Goal: Task Accomplishment & Management: Manage account settings

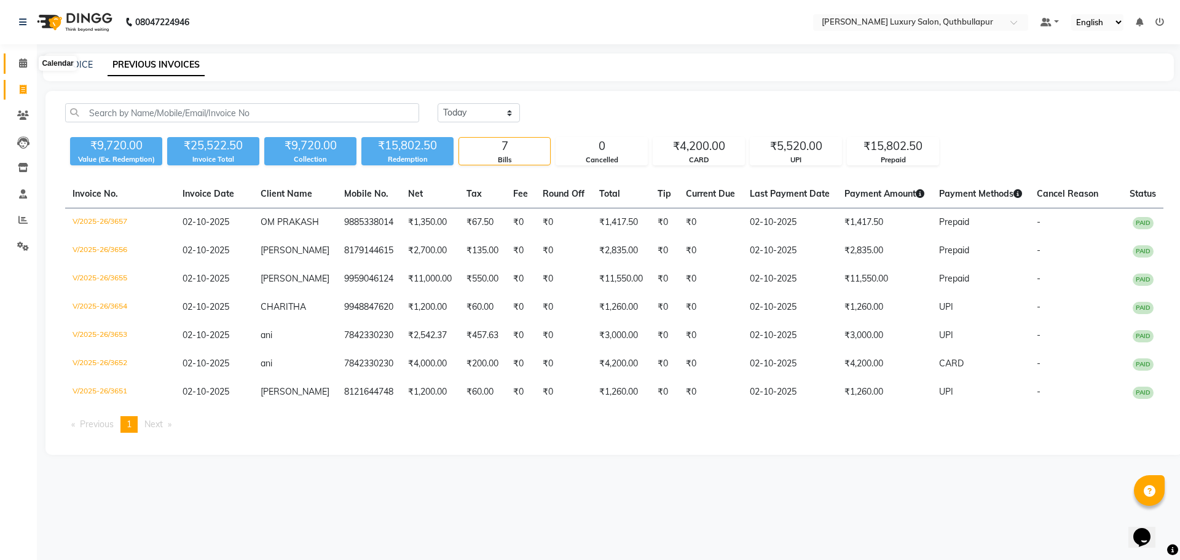
click at [23, 65] on icon at bounding box center [23, 62] width 8 height 9
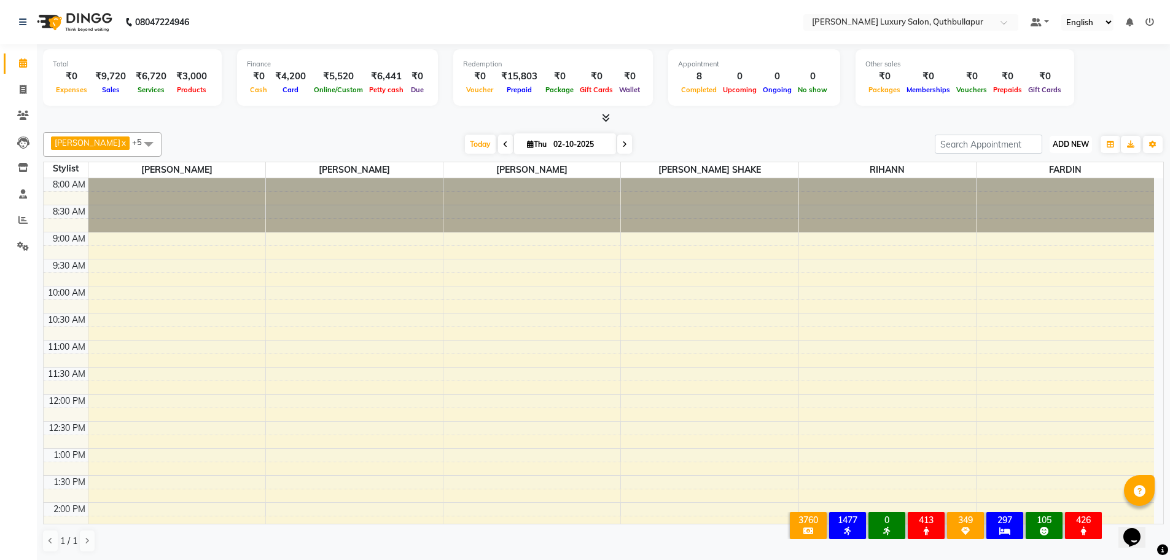
click at [1064, 142] on span "ADD NEW" at bounding box center [1071, 143] width 36 height 9
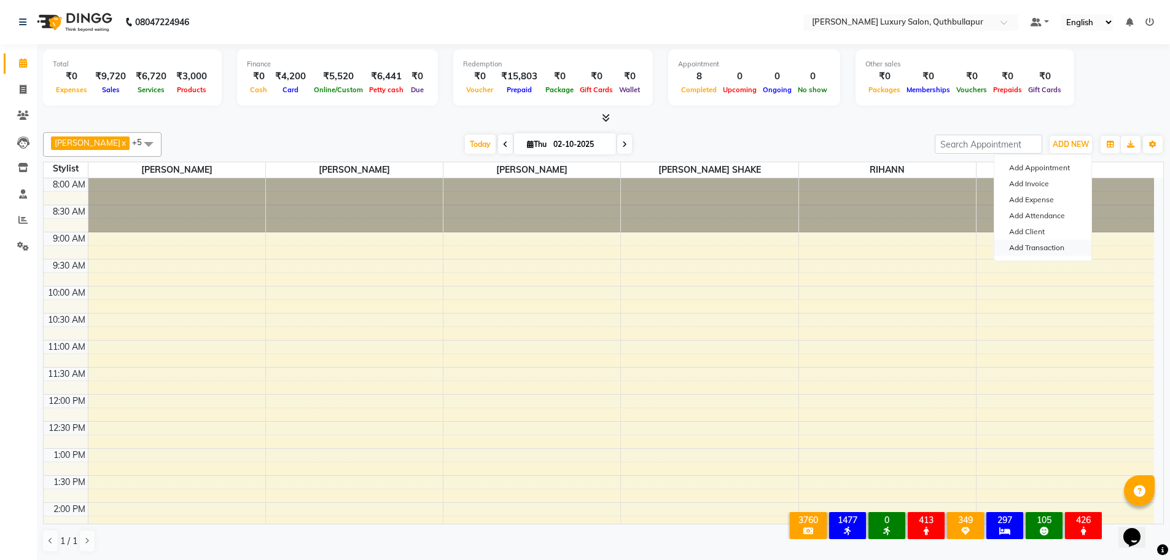
click at [1056, 243] on link "Add Transaction" at bounding box center [1043, 248] width 97 height 16
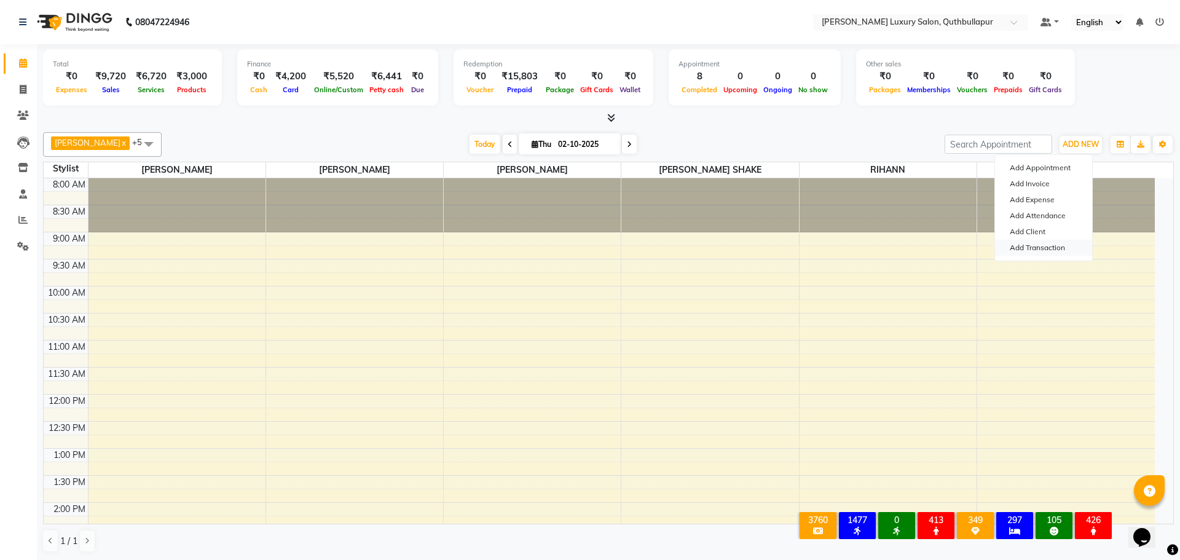
select select "direct"
select select
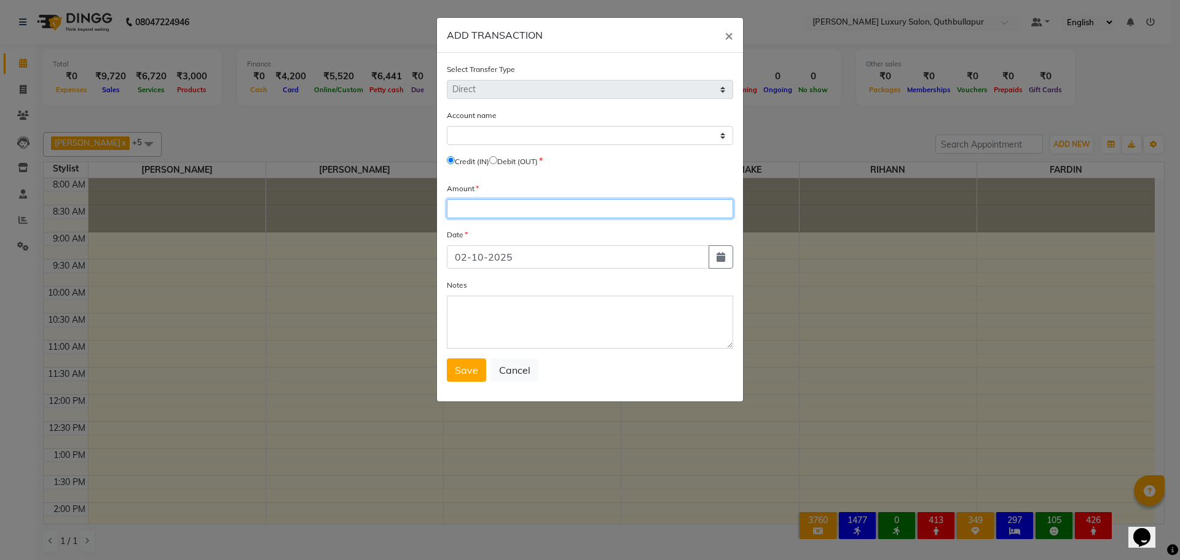
click at [479, 211] on input "number" at bounding box center [590, 208] width 286 height 19
type input "100"
click at [497, 162] on input "radio" at bounding box center [493, 160] width 8 height 8
radio input "true"
click at [506, 146] on div "Account name Select Petty Cash Credit (IN) Debit (OUT)" at bounding box center [590, 140] width 286 height 63
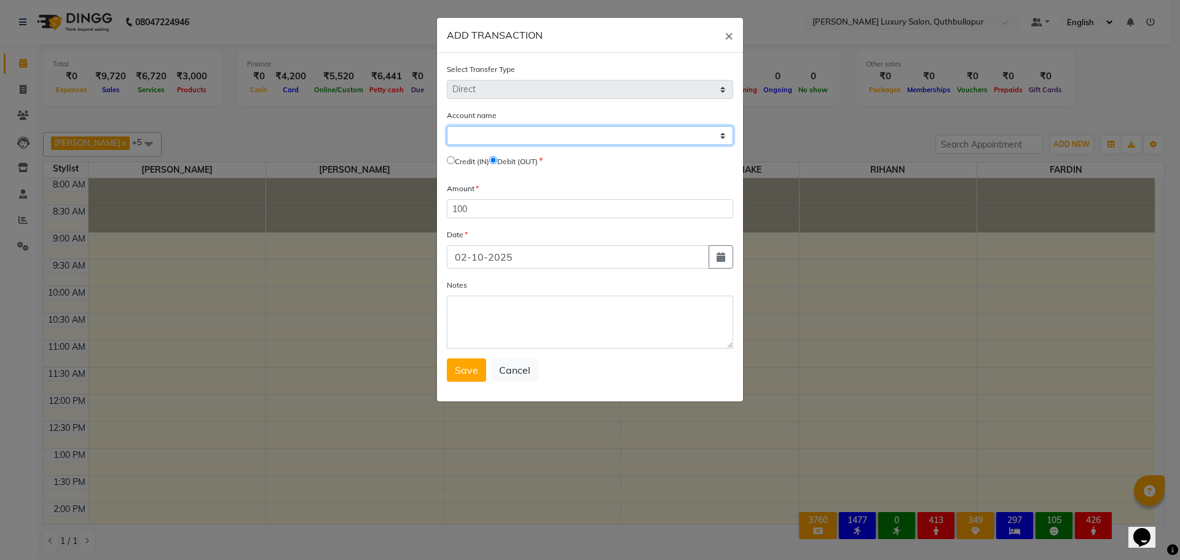
click at [515, 130] on select "Select [PERSON_NAME] Cash" at bounding box center [590, 135] width 286 height 19
select select "4771"
click at [447, 126] on select "Select [PERSON_NAME] Cash" at bounding box center [590, 135] width 286 height 19
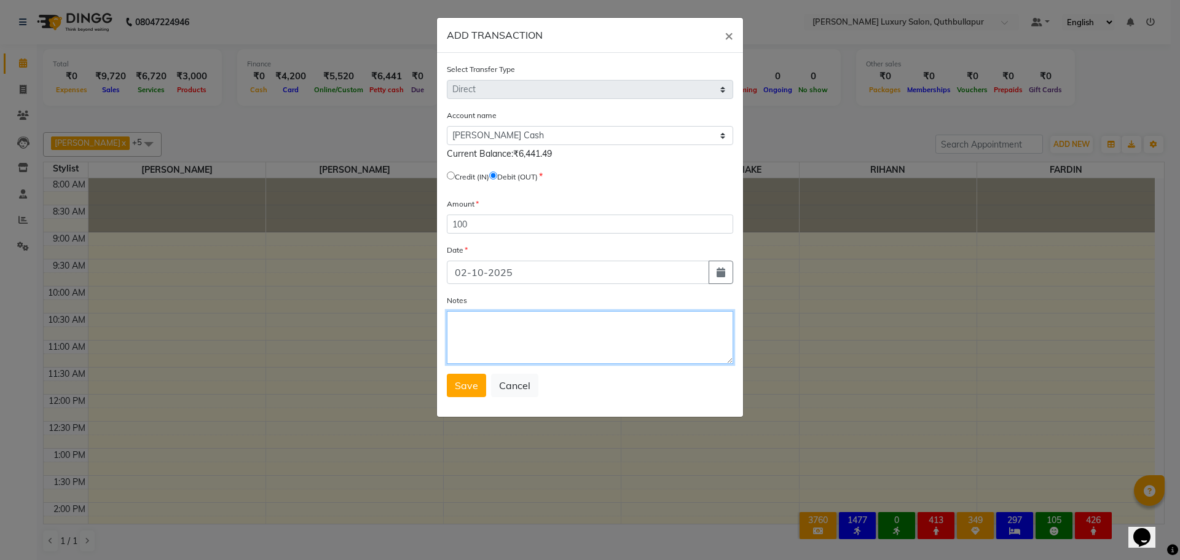
click at [528, 343] on textarea "Notes" at bounding box center [590, 337] width 286 height 53
type textarea "MILK"
click at [450, 386] on button "Save" at bounding box center [466, 385] width 39 height 23
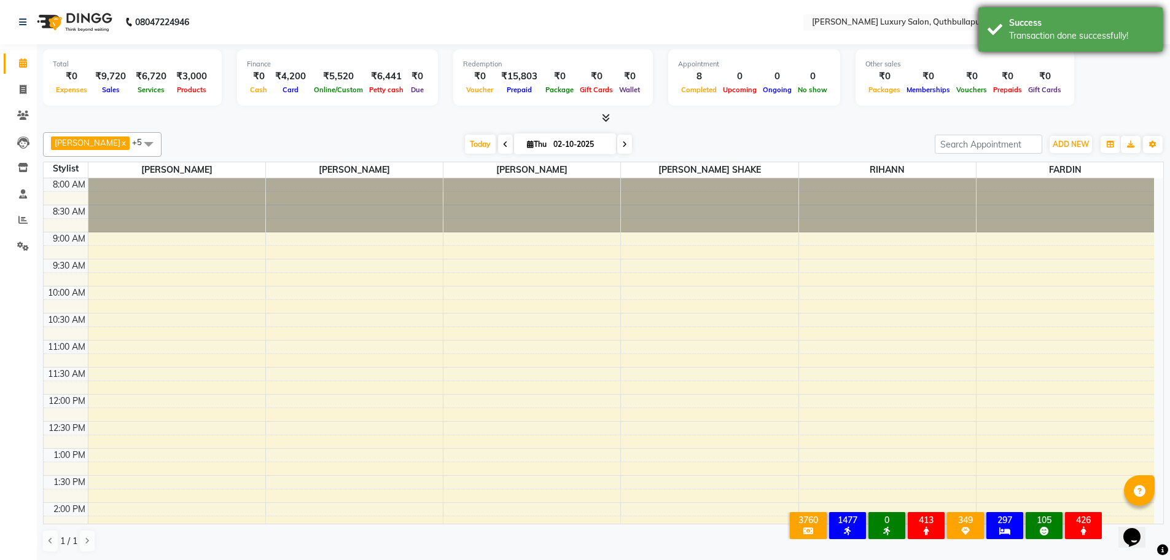
click at [1079, 37] on div "Transaction done successfully!" at bounding box center [1081, 35] width 144 height 13
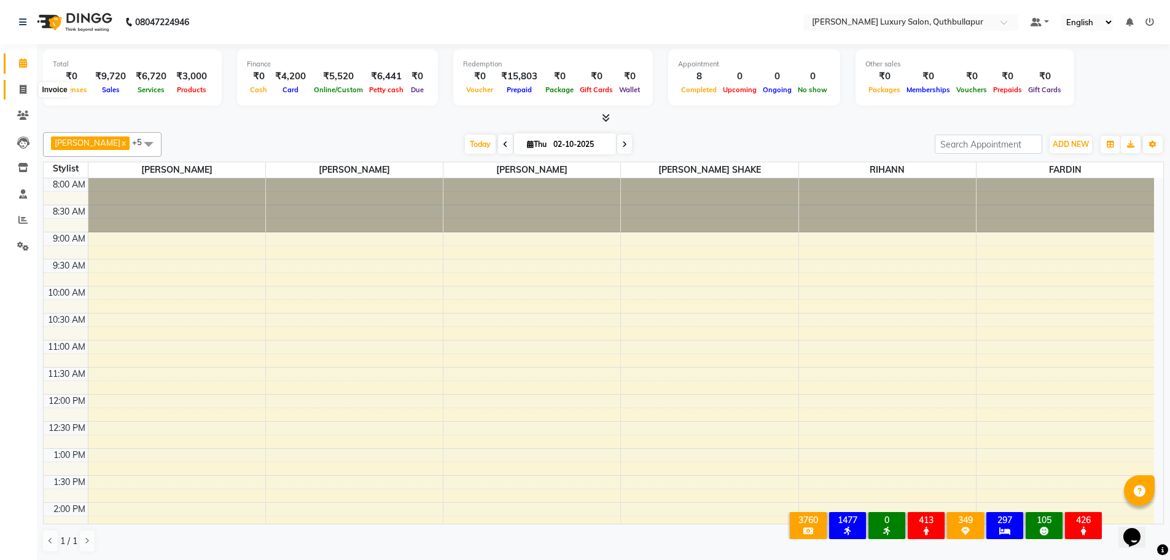
drag, startPoint x: 27, startPoint y: 85, endPoint x: 42, endPoint y: 85, distance: 15.4
click at [27, 85] on span at bounding box center [23, 90] width 22 height 14
select select "5816"
select select "service"
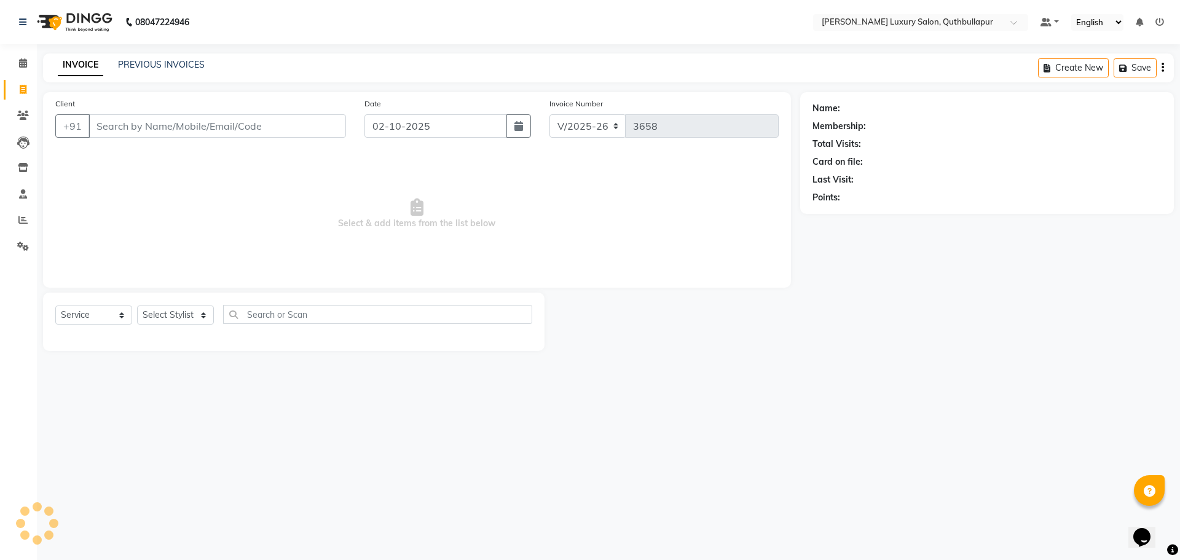
click at [163, 72] on div "INVOICE PREVIOUS INVOICES Create New Save" at bounding box center [608, 67] width 1130 height 29
click at [170, 68] on link "PREVIOUS INVOICES" at bounding box center [161, 64] width 87 height 11
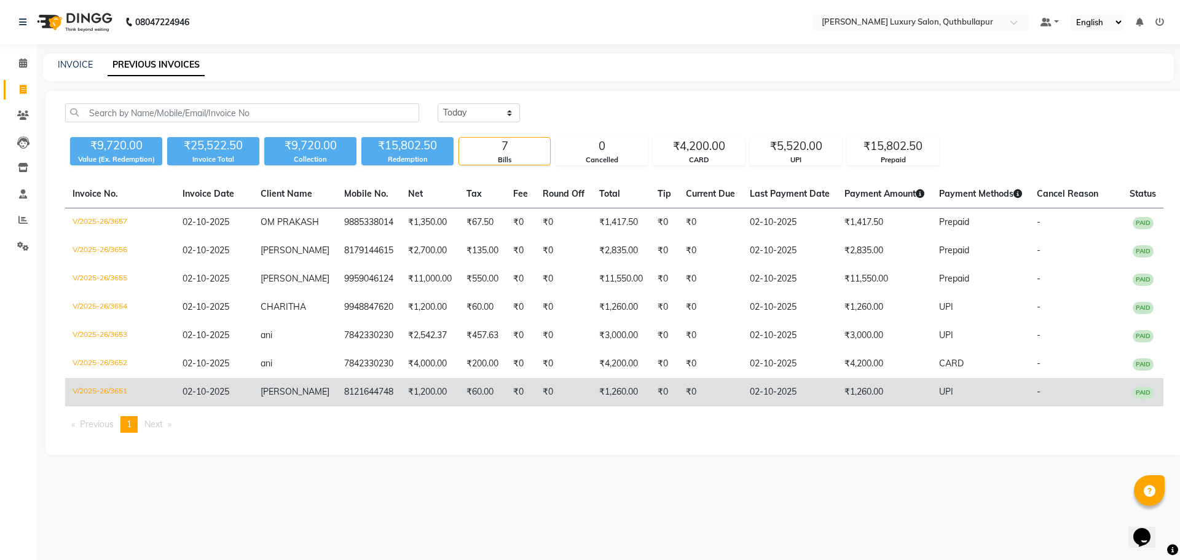
click at [901, 406] on td "₹1,260.00" at bounding box center [884, 392] width 95 height 28
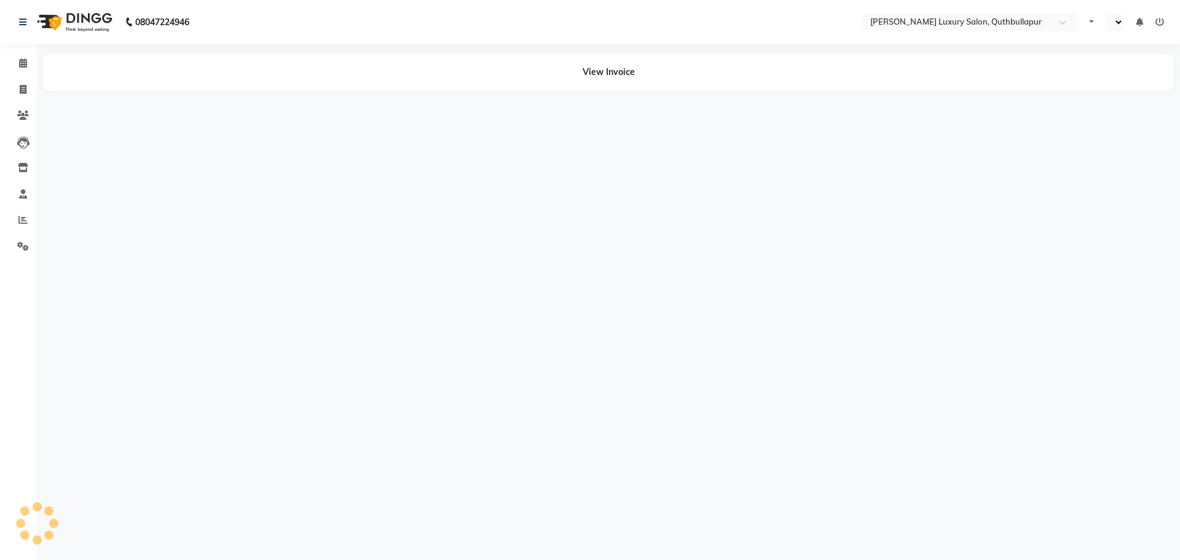
select select "en"
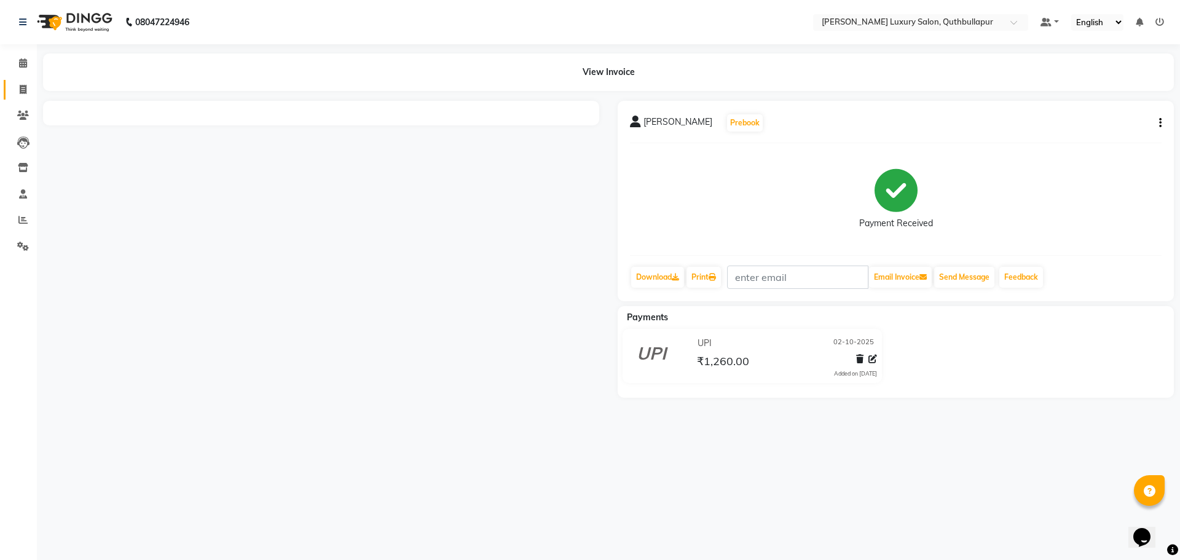
click at [11, 88] on link "Invoice" at bounding box center [18, 90] width 29 height 20
select select "service"
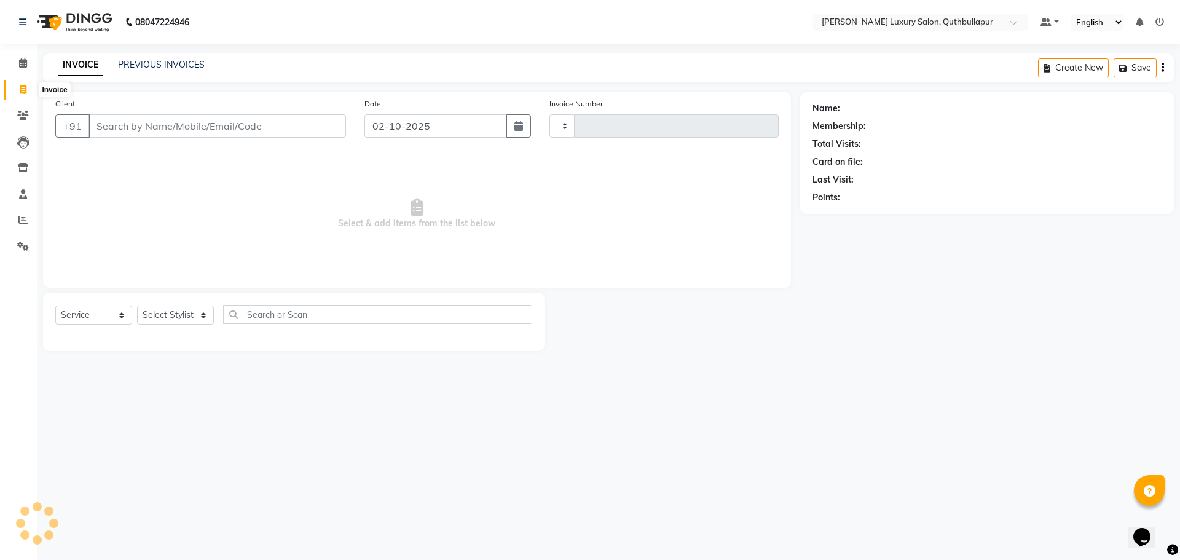
type input "3658"
select select "5816"
click at [141, 66] on link "PREVIOUS INVOICES" at bounding box center [161, 64] width 87 height 11
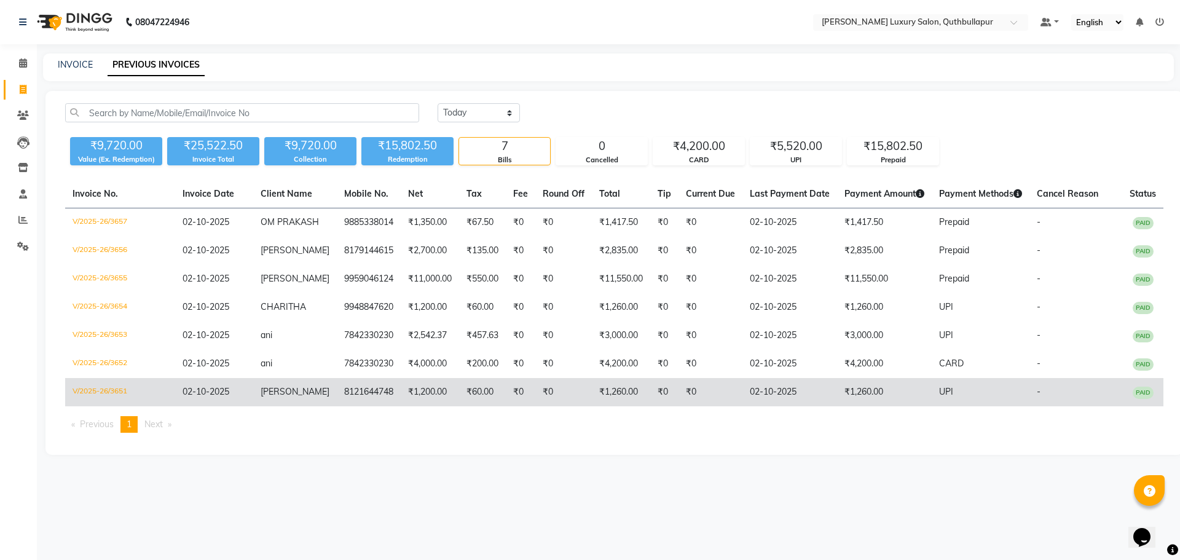
click at [791, 406] on td "02-10-2025" at bounding box center [789, 392] width 95 height 28
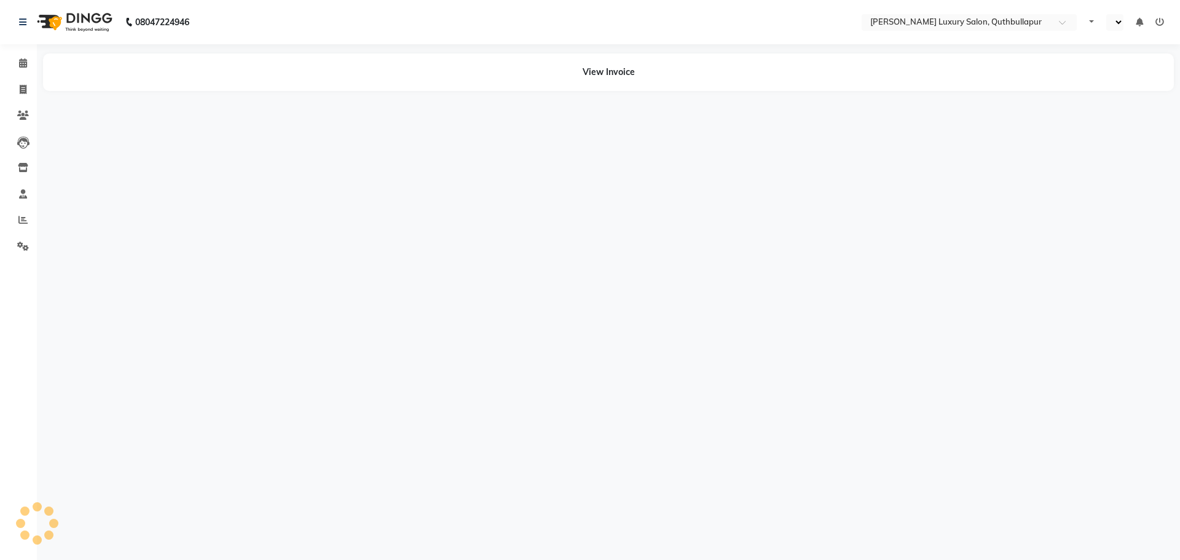
select select "en"
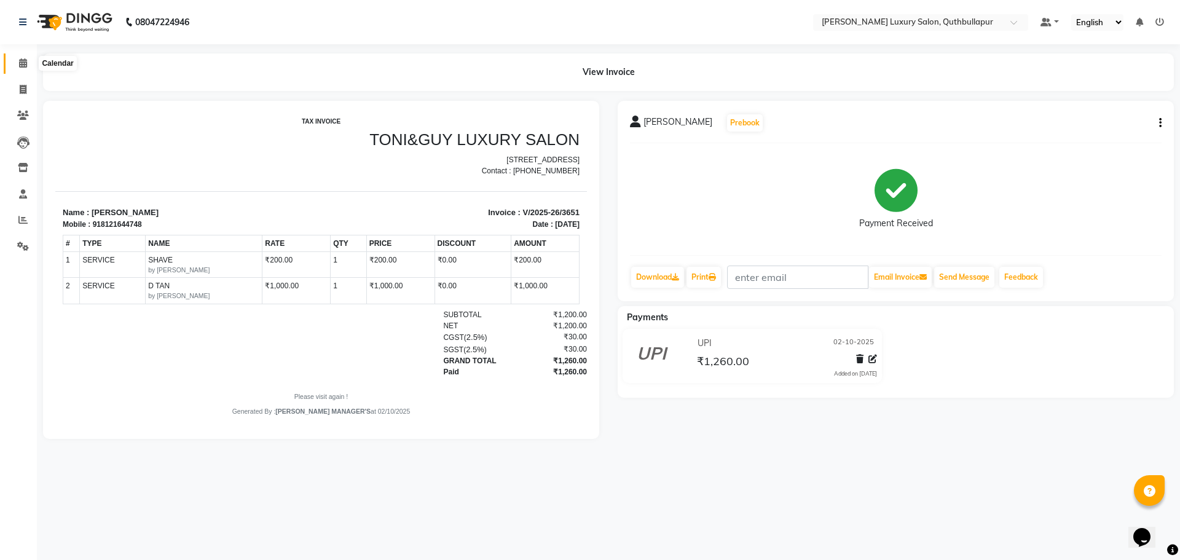
click at [20, 65] on icon at bounding box center [23, 62] width 8 height 9
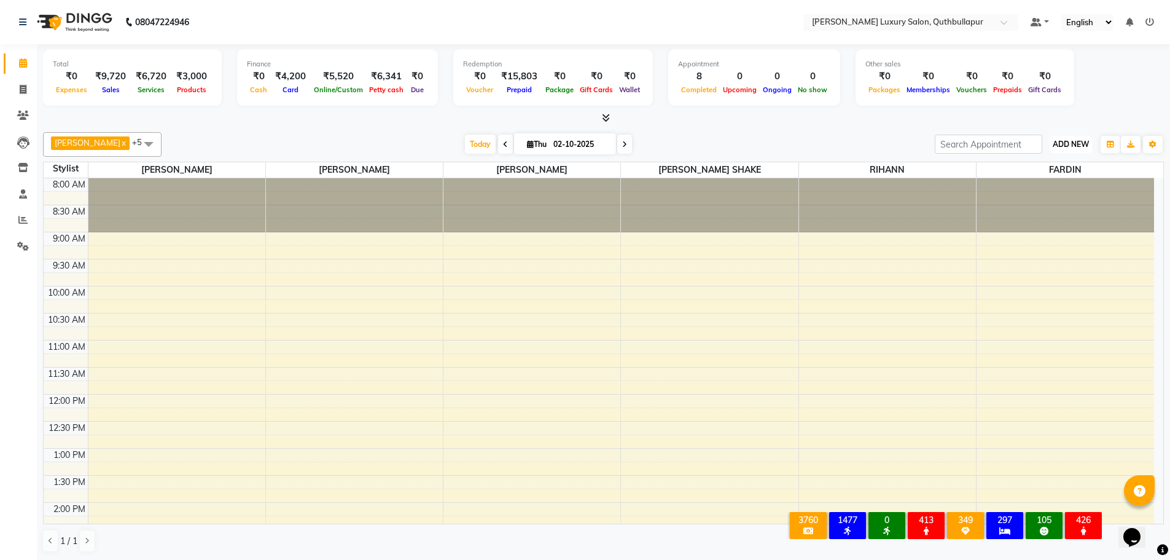
click at [1078, 147] on span "ADD NEW" at bounding box center [1071, 143] width 36 height 9
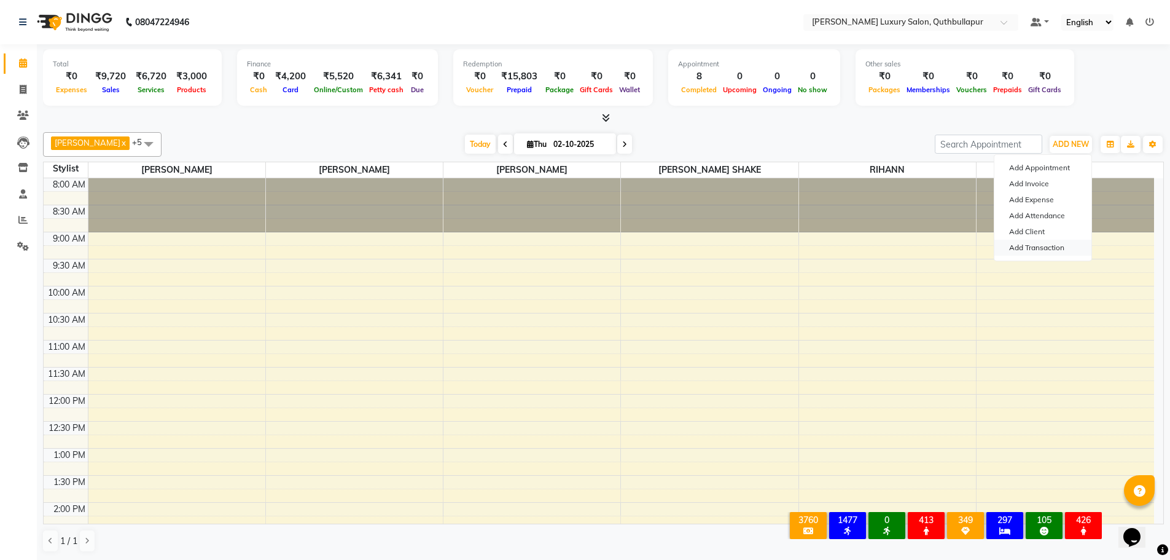
click at [1043, 249] on link "Add Transaction" at bounding box center [1043, 248] width 97 height 16
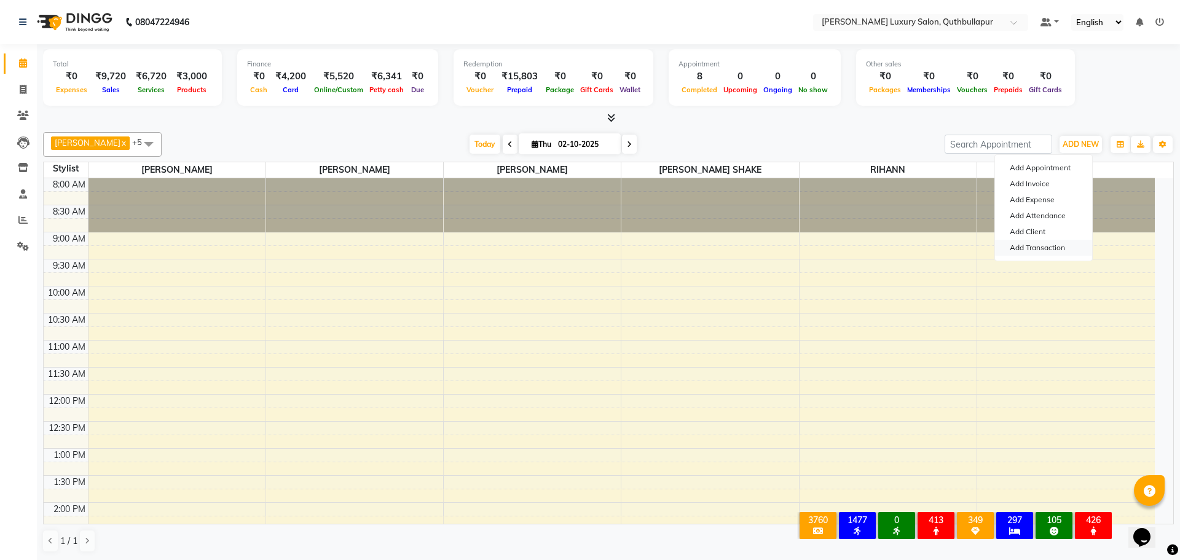
select select "direct"
select select
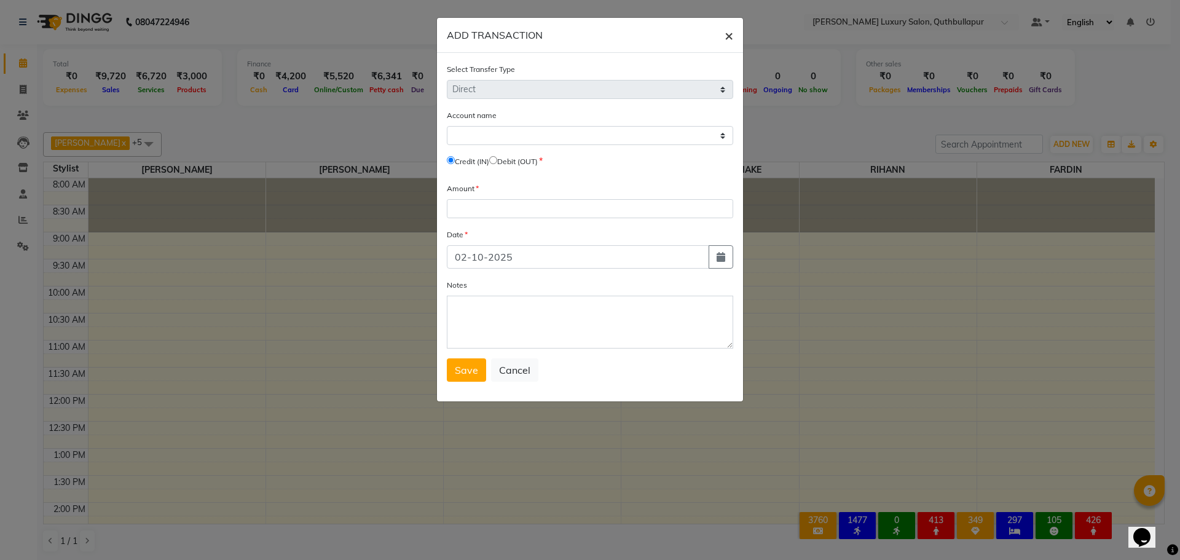
click at [723, 31] on button "×" at bounding box center [729, 35] width 28 height 34
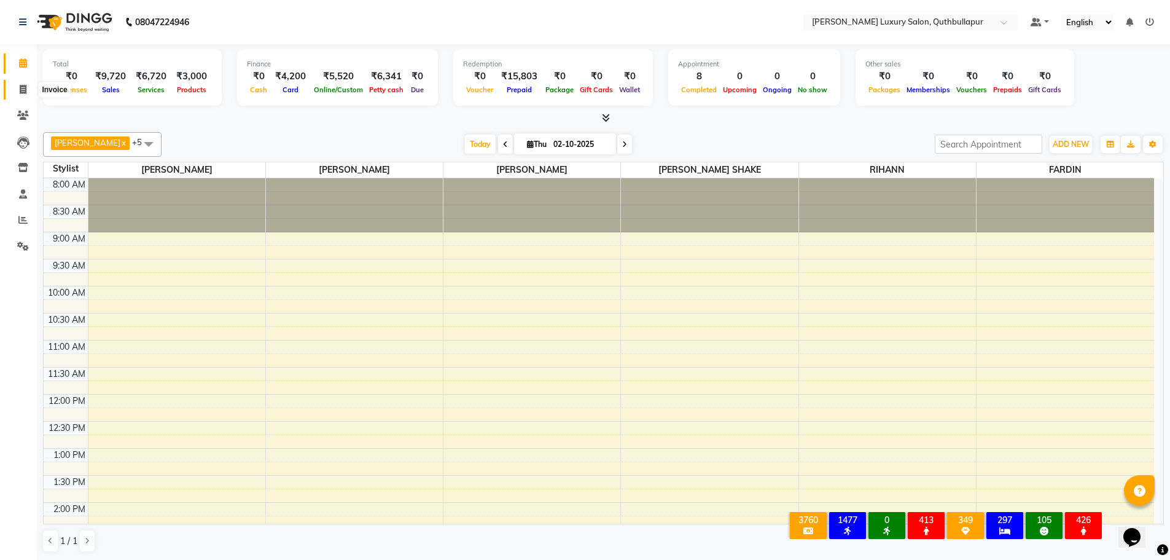
drag, startPoint x: 17, startPoint y: 93, endPoint x: 47, endPoint y: 85, distance: 31.6
click at [18, 93] on span at bounding box center [23, 90] width 22 height 14
select select "service"
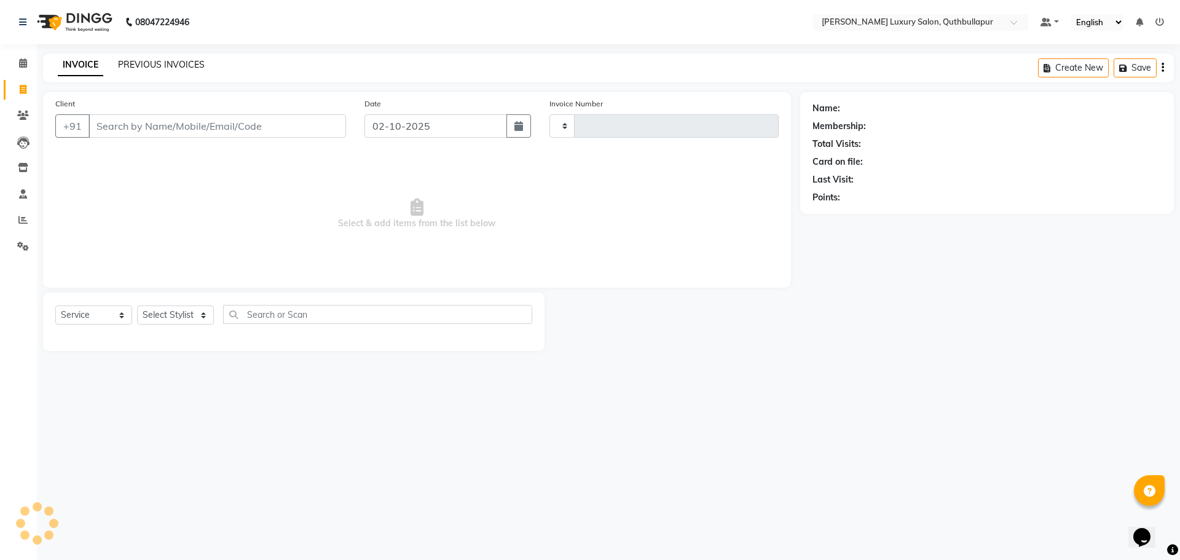
type input "3658"
select select "5816"
click at [176, 65] on link "PREVIOUS INVOICES" at bounding box center [161, 64] width 87 height 11
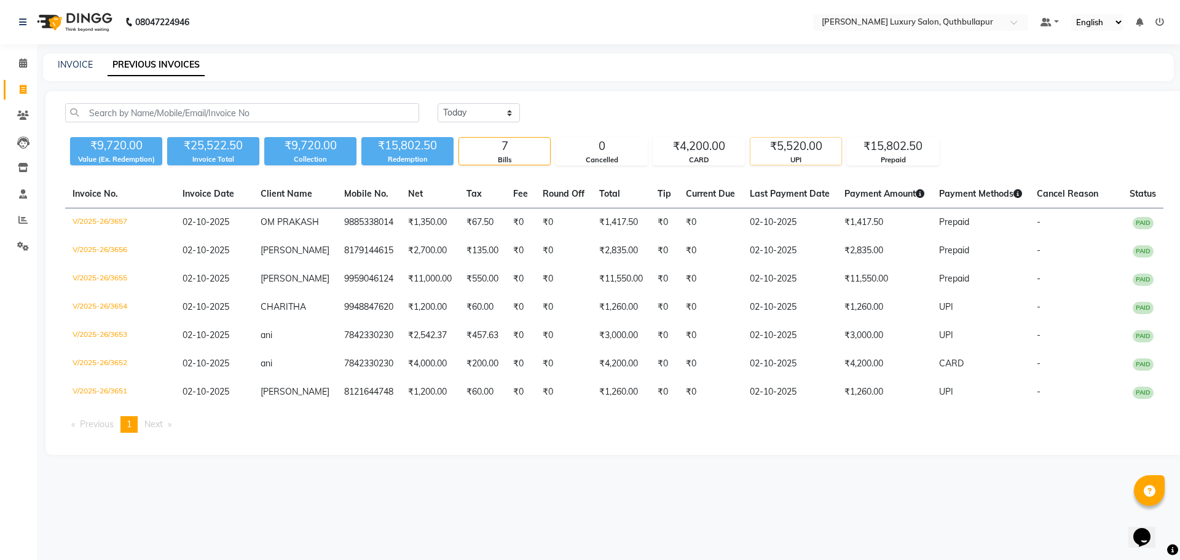
click at [809, 147] on div "₹5,520.00" at bounding box center [795, 146] width 91 height 17
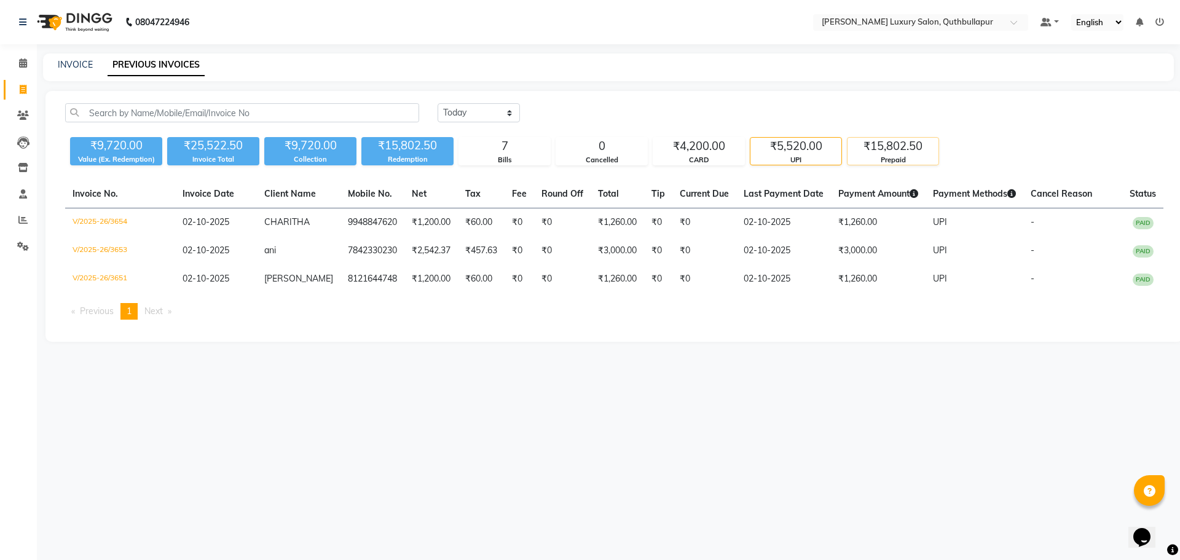
click at [896, 158] on div "Prepaid" at bounding box center [892, 160] width 91 height 10
drag, startPoint x: 15, startPoint y: 58, endPoint x: 15, endPoint y: 68, distance: 10.4
click at [15, 58] on span at bounding box center [23, 64] width 22 height 14
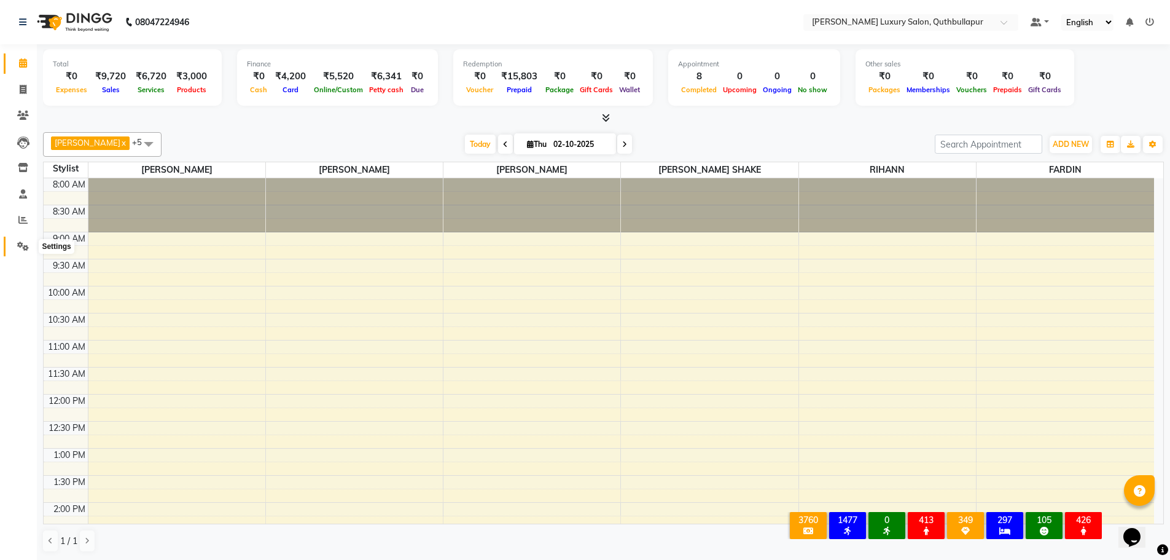
drag, startPoint x: 18, startPoint y: 249, endPoint x: 195, endPoint y: 192, distance: 185.9
click at [19, 249] on icon at bounding box center [23, 245] width 12 height 9
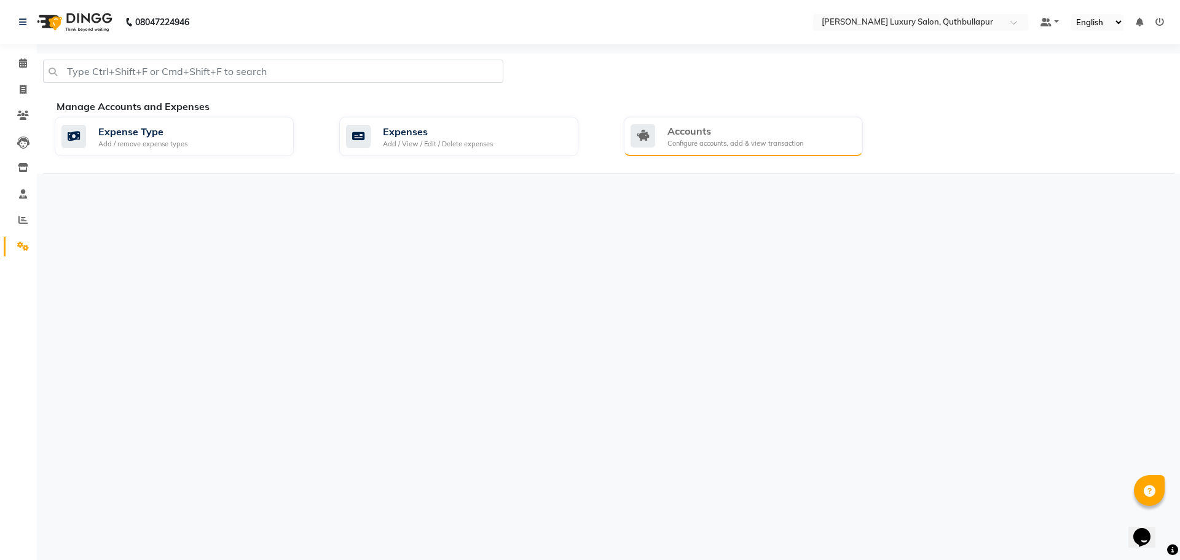
click at [679, 143] on div "Configure accounts, add & view transaction" at bounding box center [735, 143] width 136 height 10
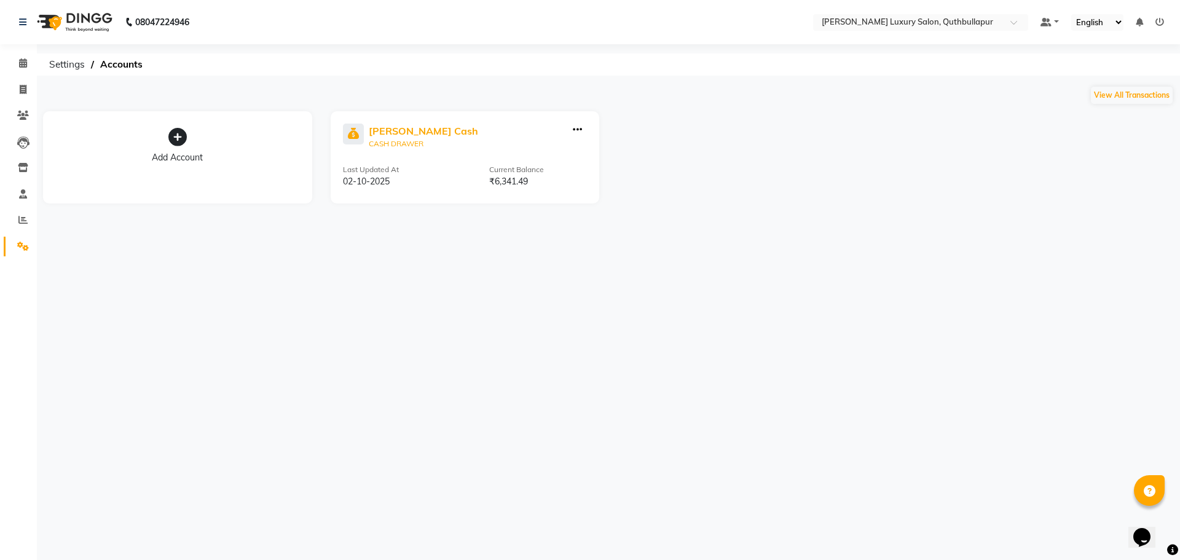
click at [400, 128] on div "Petty Cash" at bounding box center [423, 130] width 109 height 15
select select "4771"
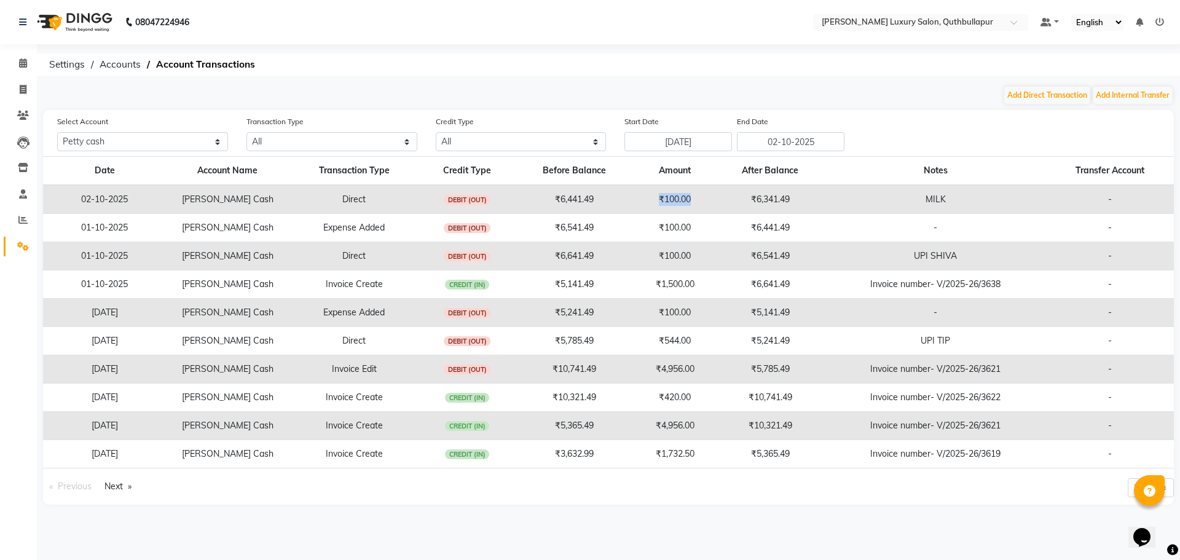
drag, startPoint x: 700, startPoint y: 200, endPoint x: 635, endPoint y: 207, distance: 65.5
click at [635, 207] on td "₹100.00" at bounding box center [675, 199] width 82 height 29
drag, startPoint x: 18, startPoint y: 59, endPoint x: 47, endPoint y: 67, distance: 30.6
click at [18, 59] on span at bounding box center [23, 64] width 22 height 14
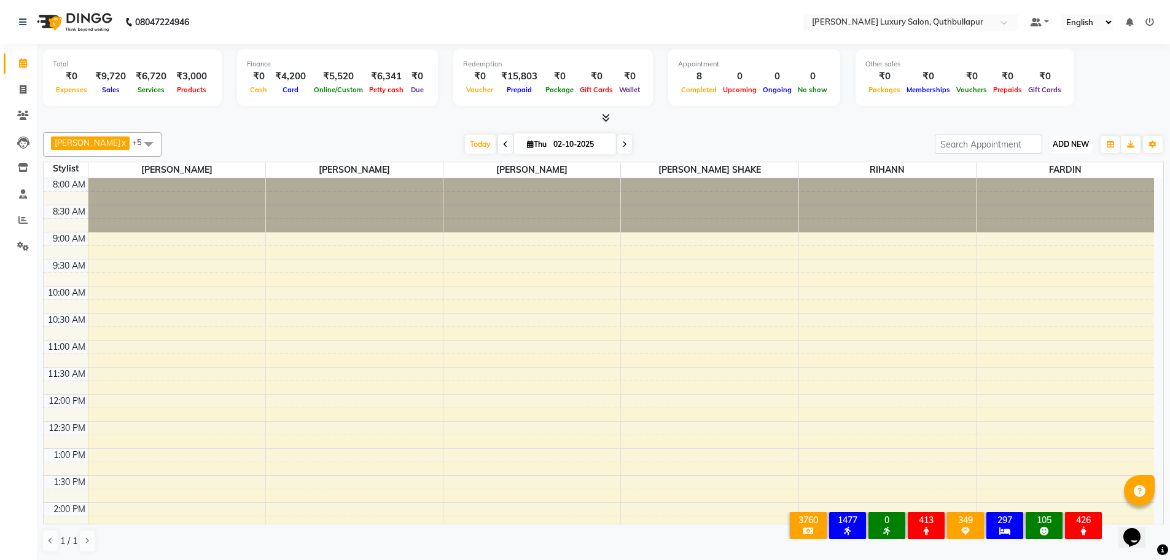
click at [1072, 136] on button "ADD NEW Toggle Dropdown" at bounding box center [1071, 144] width 42 height 17
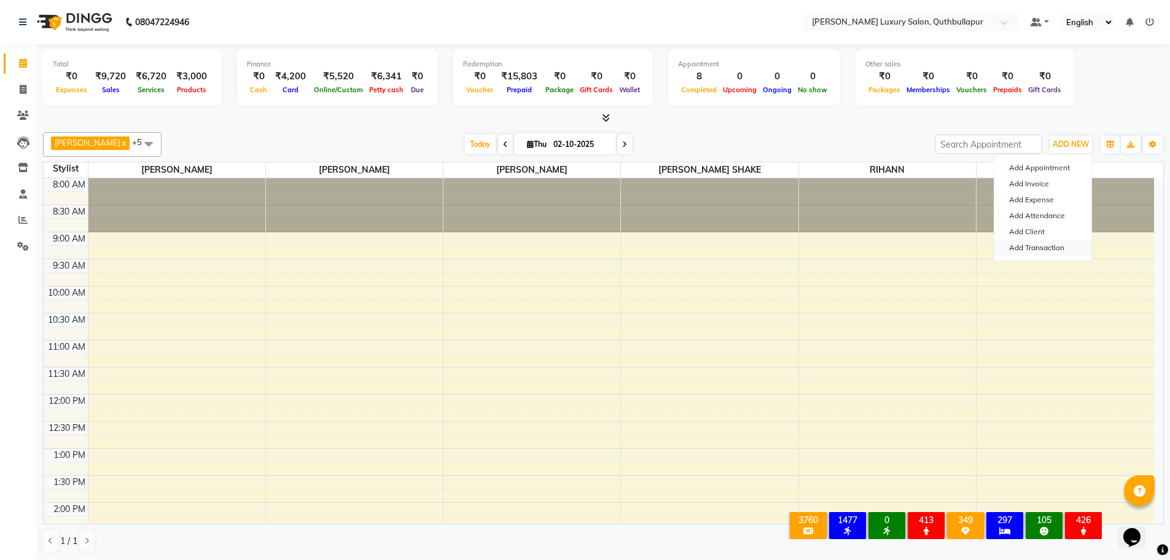
click at [1048, 245] on link "Add Transaction" at bounding box center [1043, 248] width 97 height 16
select select "direct"
select select
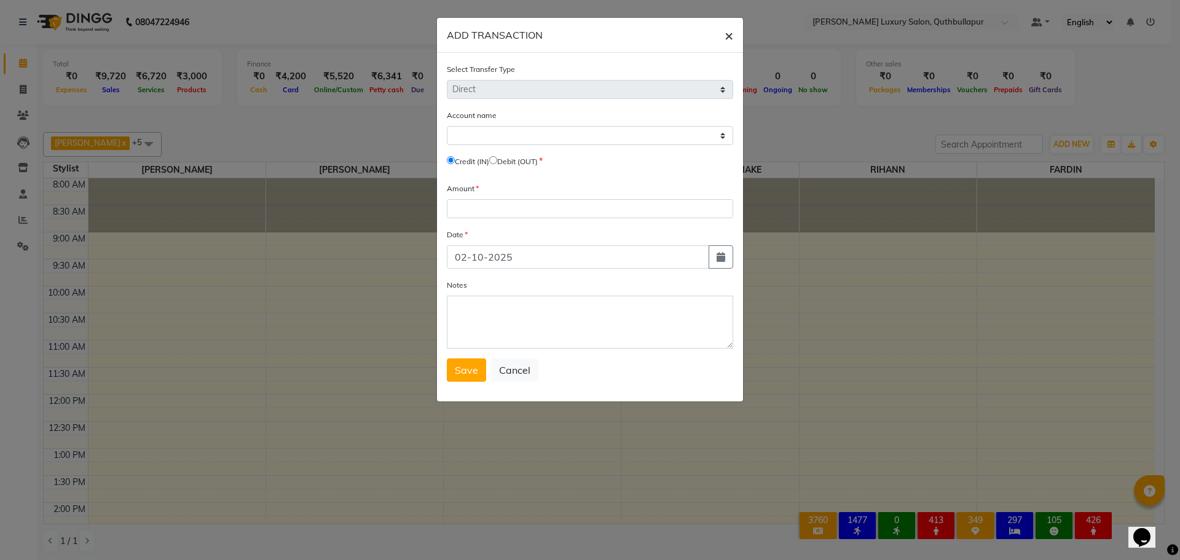
click at [733, 33] on button "×" at bounding box center [729, 35] width 28 height 34
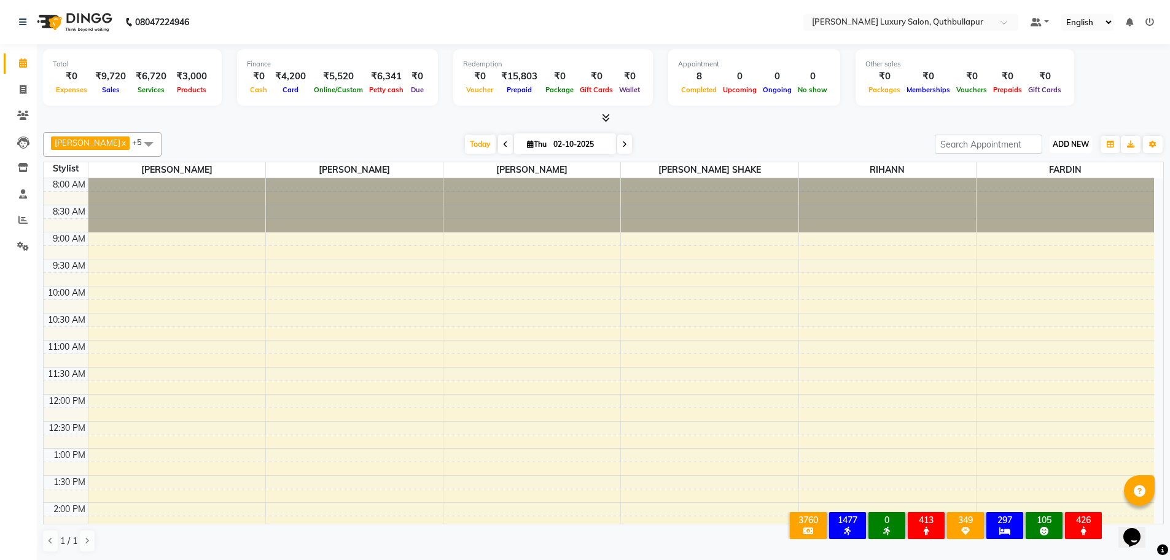
click at [1066, 145] on span "ADD NEW" at bounding box center [1071, 143] width 36 height 9
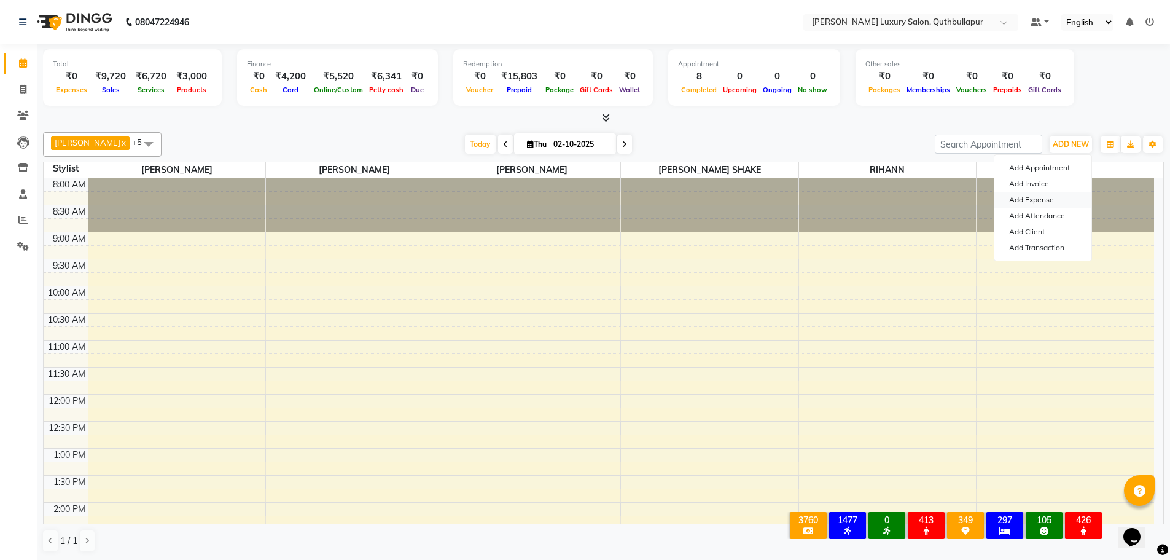
click at [1046, 204] on link "Add Expense" at bounding box center [1043, 200] width 97 height 16
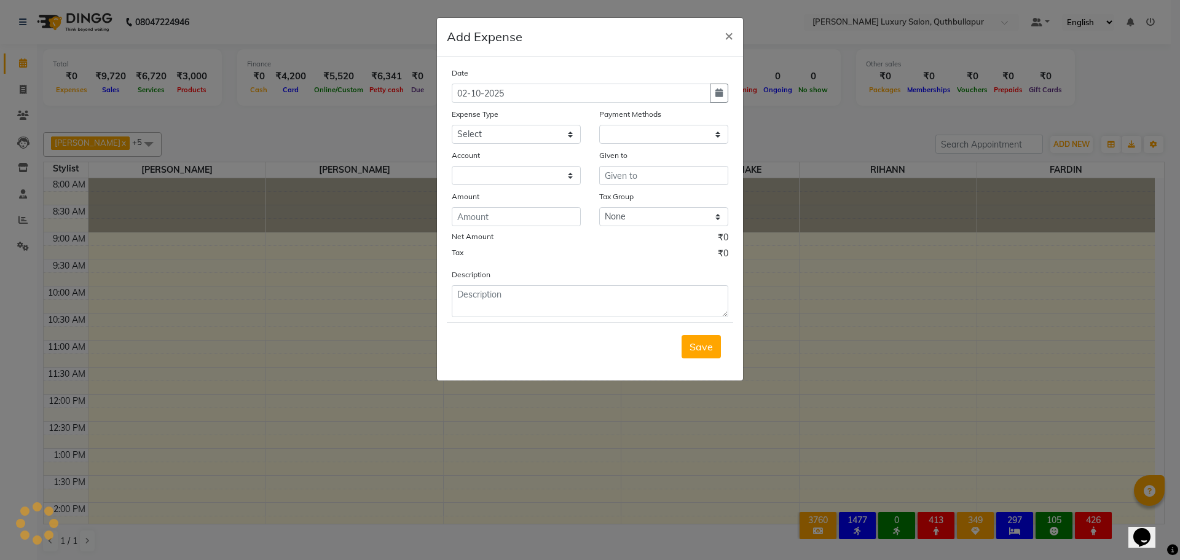
select select "1"
select select "4771"
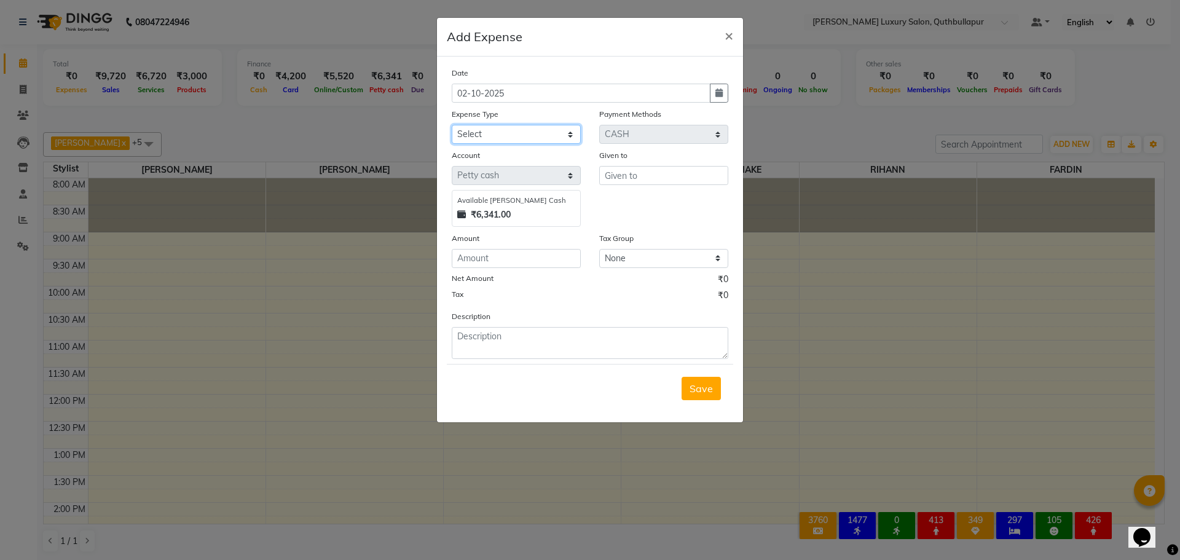
click at [516, 135] on select "Select Advance Salary Birthday party Cash transfer to bank Cash transfer to hub…" at bounding box center [516, 134] width 129 height 19
click at [858, 311] on ngb-modal-window "Add Expense × Date 02-10-2025 Expense Type Select Advance Salary Birthday party…" at bounding box center [590, 280] width 1180 height 560
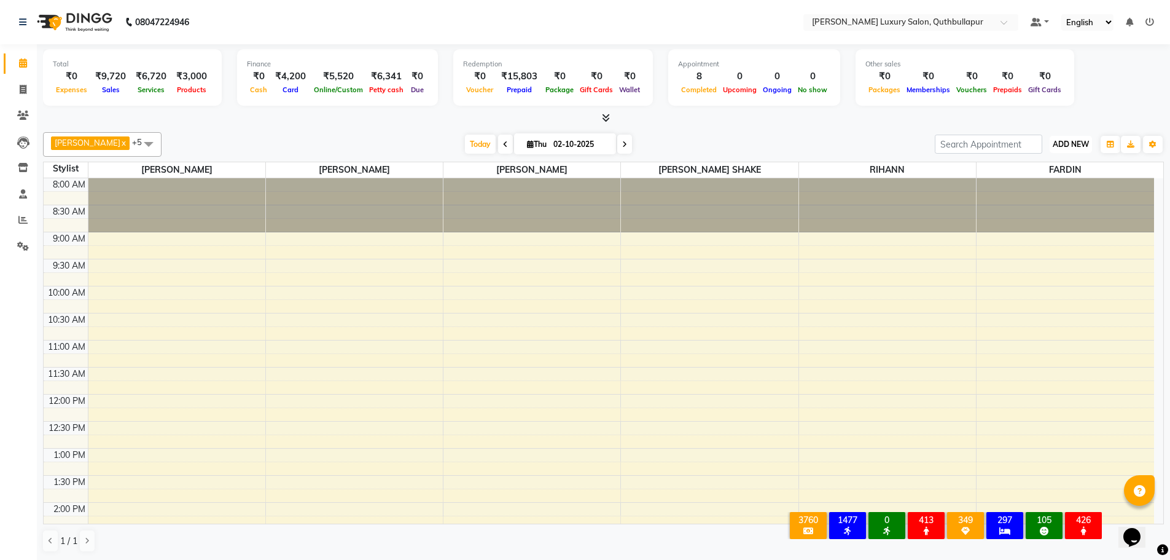
click at [1078, 139] on span "ADD NEW" at bounding box center [1071, 143] width 36 height 9
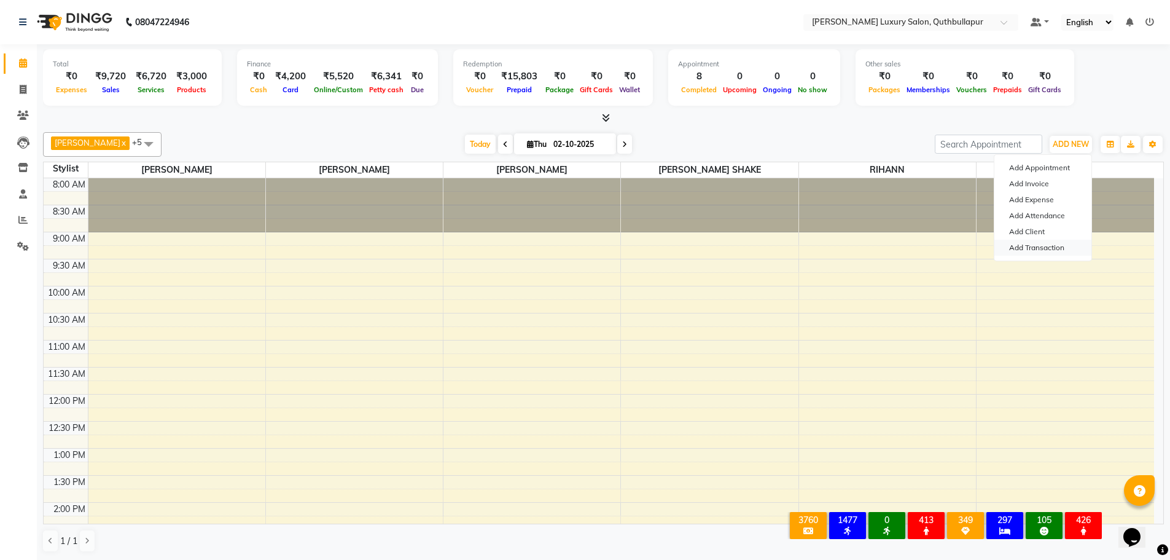
click at [1038, 246] on link "Add Transaction" at bounding box center [1043, 248] width 97 height 16
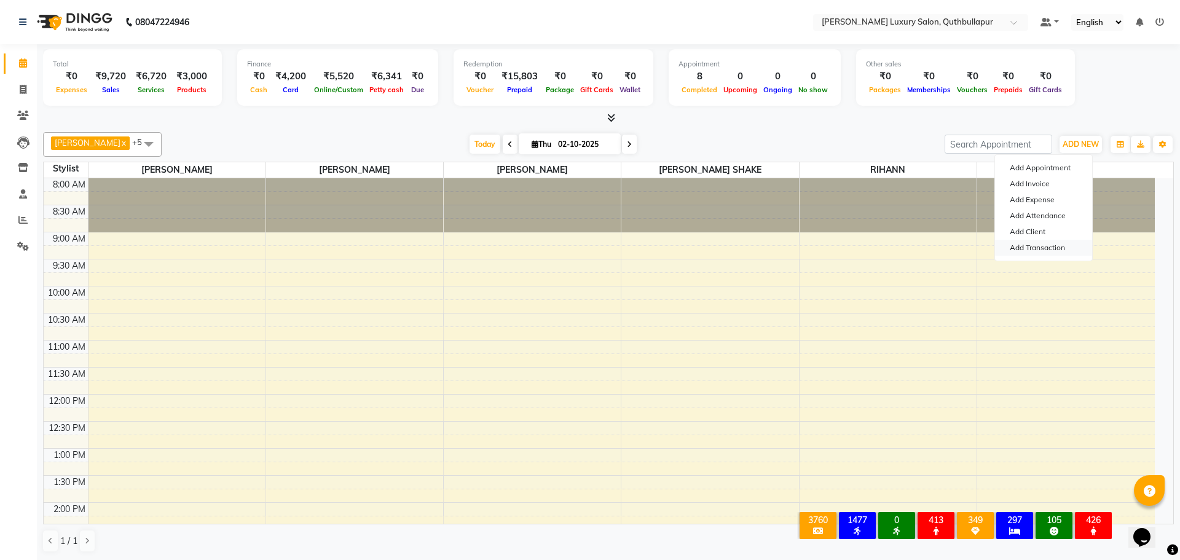
select select "direct"
select select
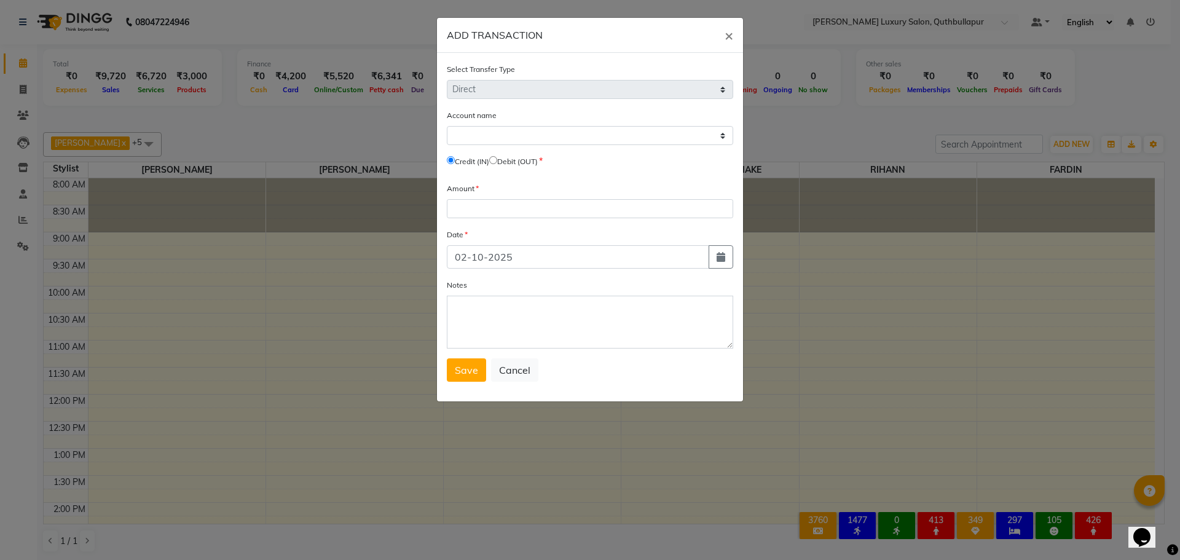
click at [501, 155] on span "Debit (OUT)" at bounding box center [513, 160] width 49 height 11
click at [497, 162] on input "radio" at bounding box center [493, 160] width 8 height 8
radio input "true"
click at [450, 157] on input "radio" at bounding box center [451, 160] width 8 height 8
radio input "true"
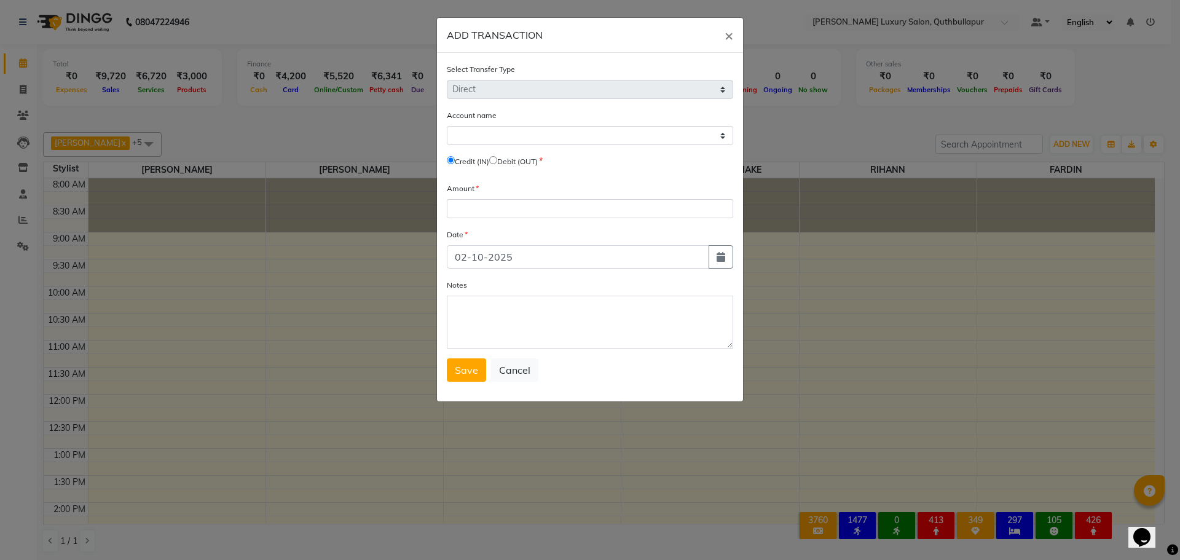
click at [497, 161] on input "radio" at bounding box center [493, 160] width 8 height 8
radio input "true"
click at [516, 136] on select "Select Petty Cash" at bounding box center [590, 135] width 286 height 19
select select "4771"
click at [447, 126] on select "Select Petty Cash" at bounding box center [590, 135] width 286 height 19
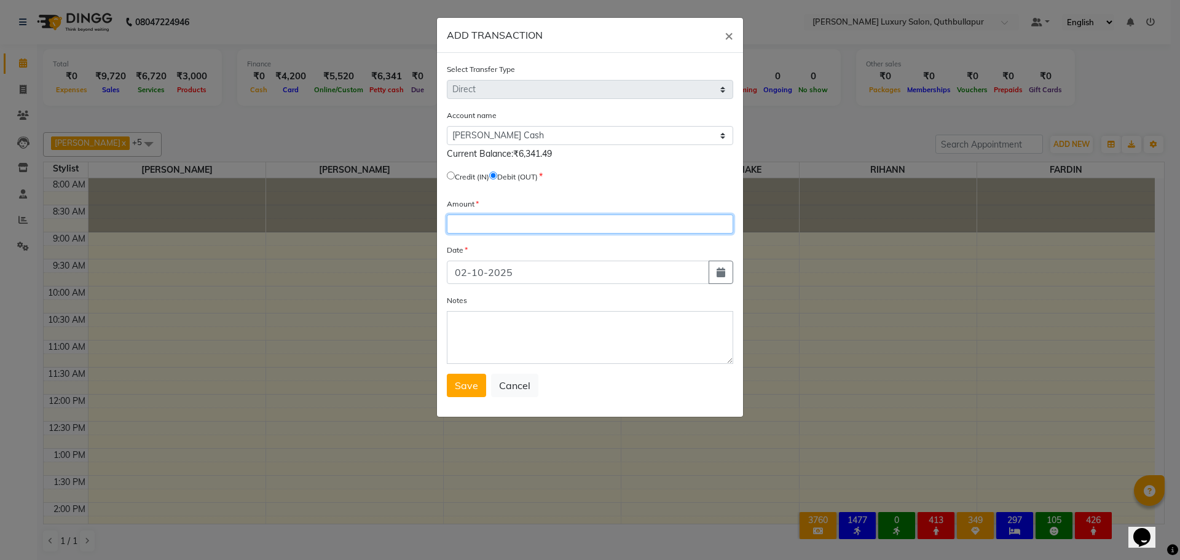
click at [523, 224] on input "number" at bounding box center [590, 223] width 286 height 19
type input "240"
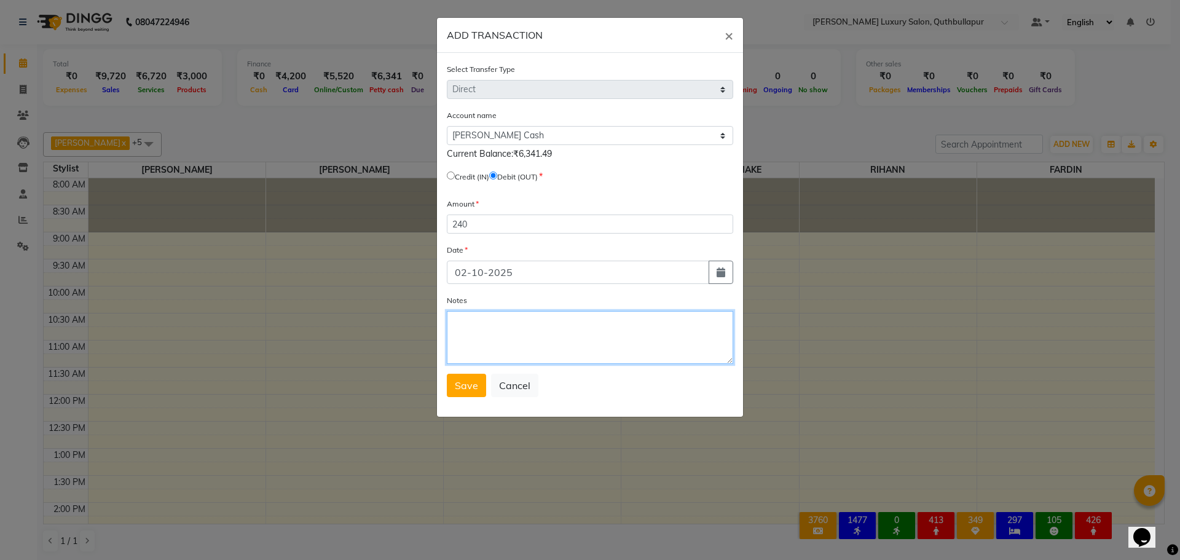
click at [541, 344] on textarea "Notes" at bounding box center [590, 337] width 286 height 53
type textarea "TIP DIXITH UPI"
click at [463, 382] on span "Save" at bounding box center [466, 385] width 23 height 12
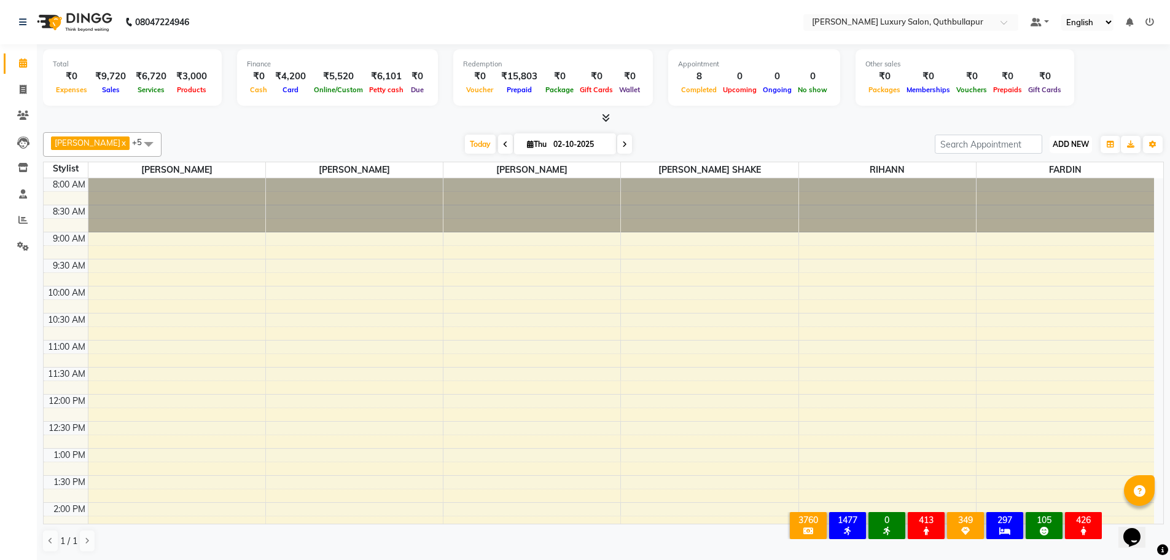
click at [1073, 144] on span "ADD NEW" at bounding box center [1071, 143] width 36 height 9
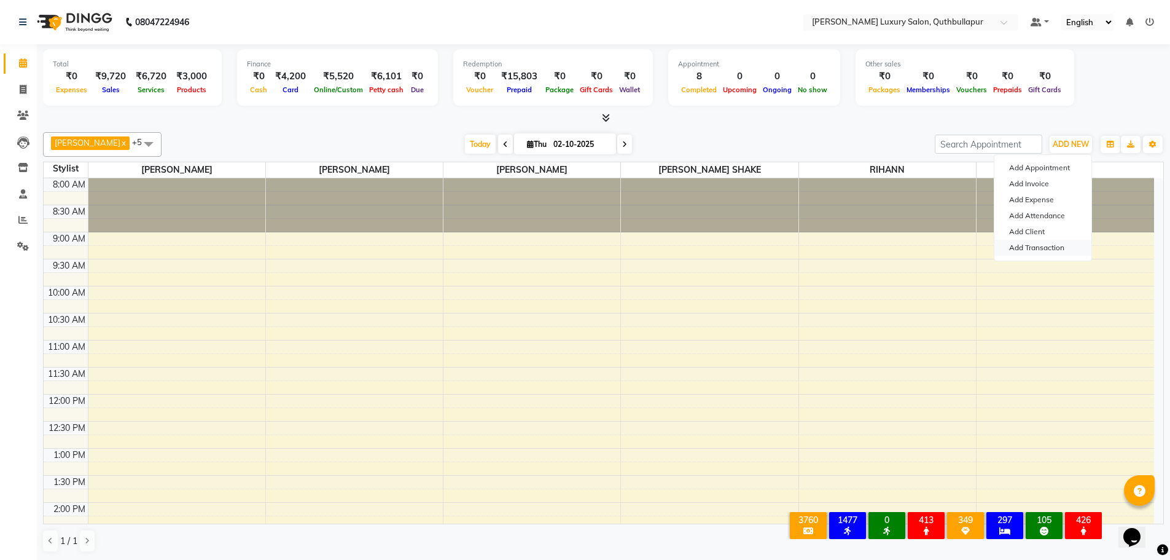
click at [1048, 245] on link "Add Transaction" at bounding box center [1043, 248] width 97 height 16
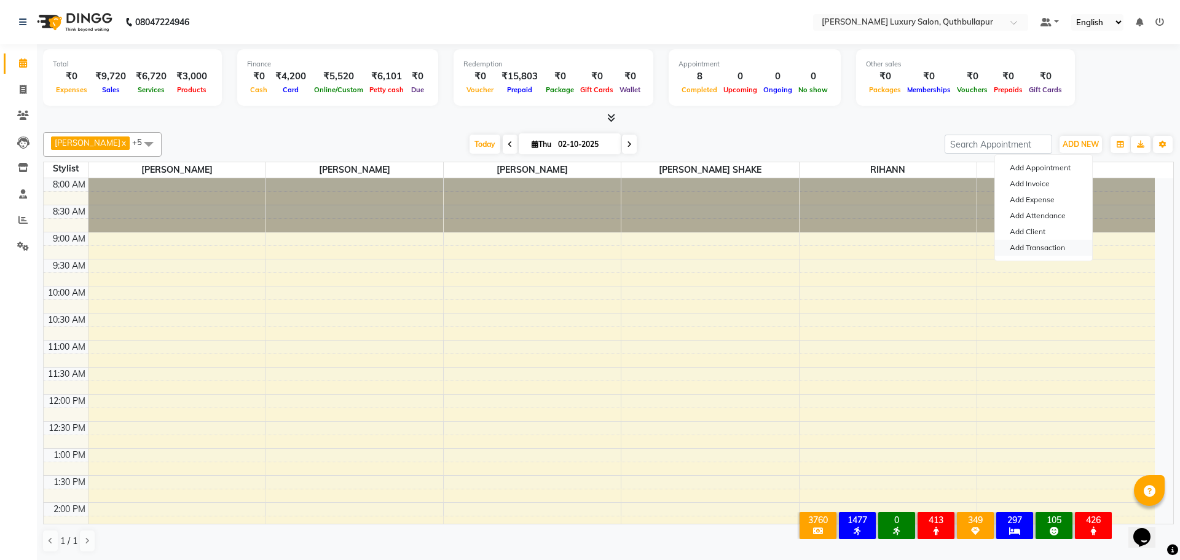
select select "direct"
select select
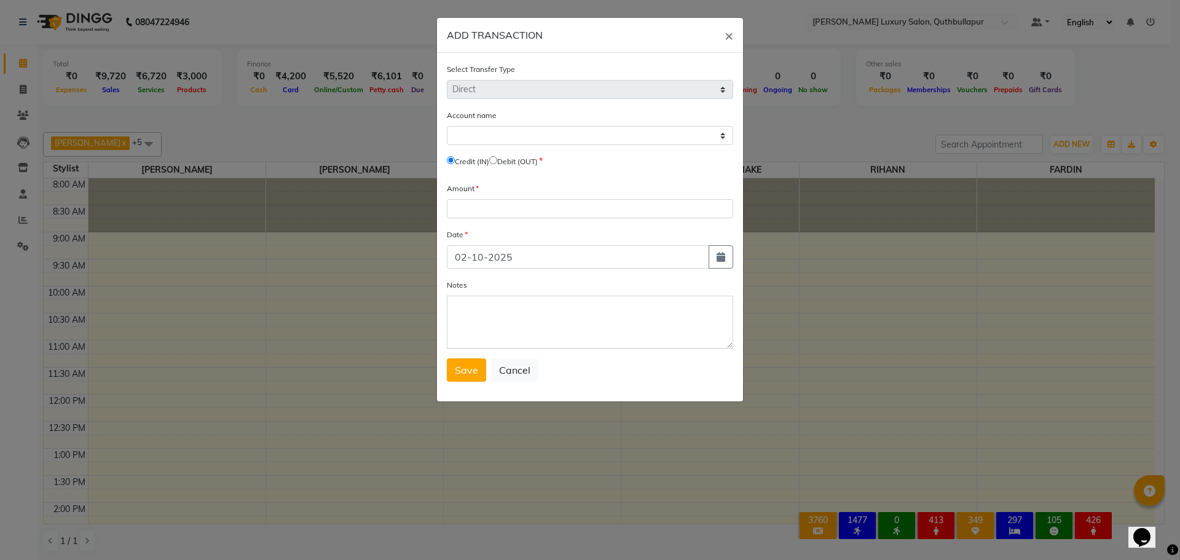
drag, startPoint x: 507, startPoint y: 157, endPoint x: 495, endPoint y: 159, distance: 12.4
click at [492, 161] on div "Credit (IN) Debit (OUT)" at bounding box center [590, 163] width 286 height 17
click at [497, 158] on input "radio" at bounding box center [493, 160] width 8 height 8
radio input "true"
drag, startPoint x: 516, startPoint y: 131, endPoint x: 509, endPoint y: 143, distance: 13.8
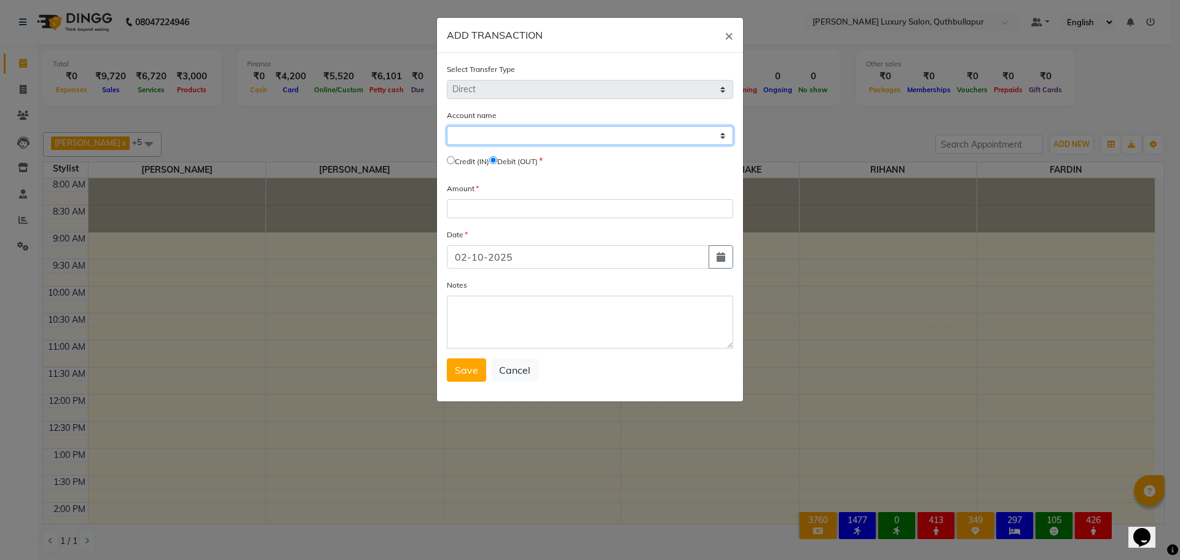
click at [513, 136] on select "Select [PERSON_NAME] Cash" at bounding box center [590, 135] width 286 height 19
select select "4771"
click at [447, 126] on select "Select [PERSON_NAME] Cash" at bounding box center [590, 135] width 286 height 19
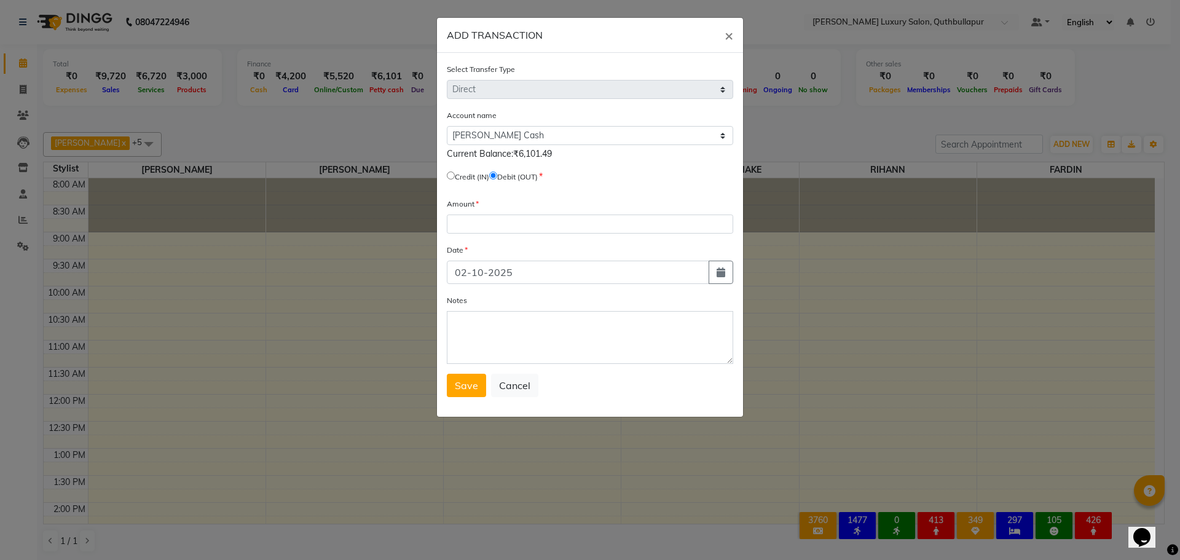
click at [501, 212] on div "Amount" at bounding box center [590, 215] width 286 height 36
click at [501, 224] on input "number" at bounding box center [590, 223] width 286 height 19
type input "30"
click at [504, 337] on textarea "Notes" at bounding box center [590, 337] width 286 height 53
type textarea "MILK"
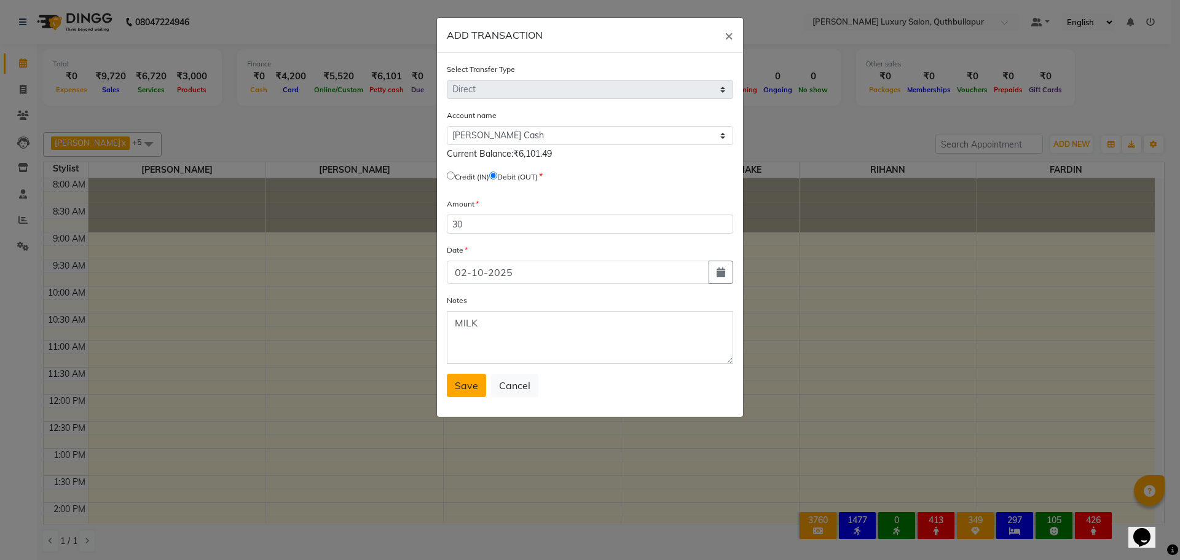
click at [467, 393] on button "Save" at bounding box center [466, 385] width 39 height 23
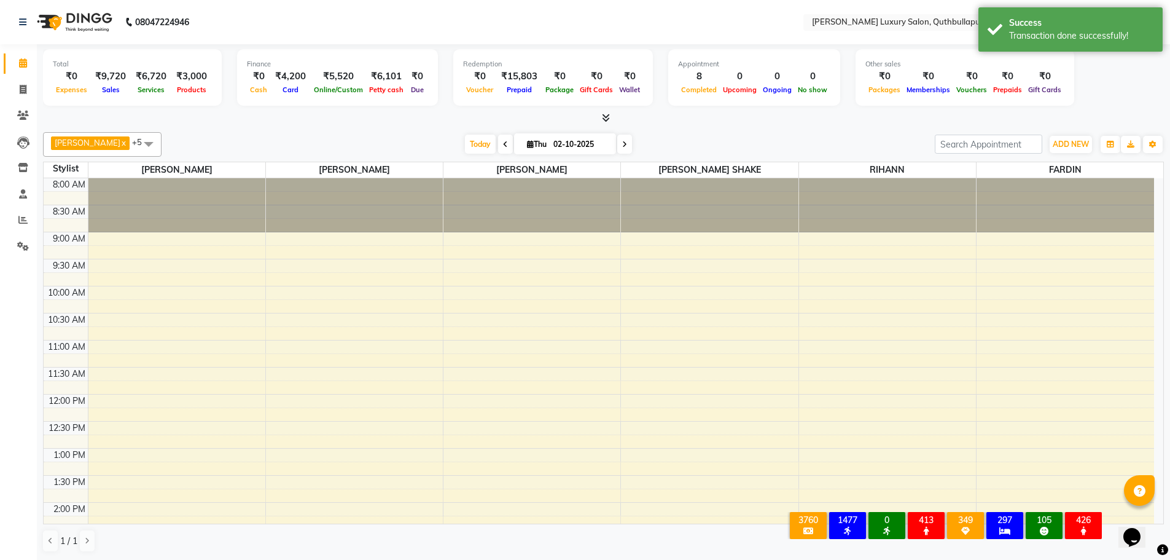
drag, startPoint x: 1022, startPoint y: 37, endPoint x: 643, endPoint y: 10, distance: 379.5
click at [1019, 38] on div "Transaction done successfully!" at bounding box center [1081, 35] width 144 height 13
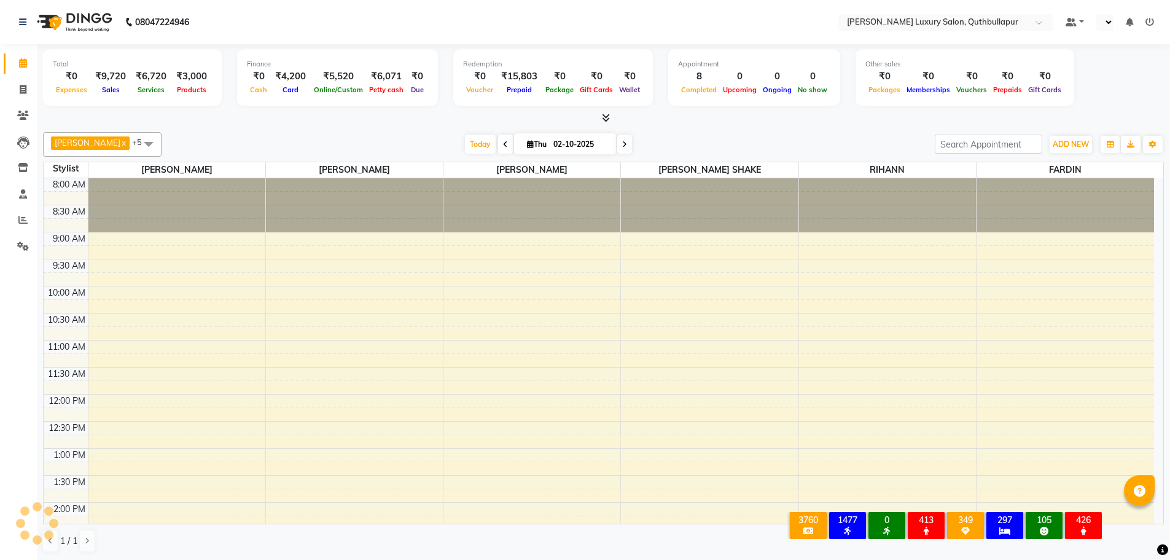
select select "en"
drag, startPoint x: 24, startPoint y: 95, endPoint x: 47, endPoint y: 91, distance: 23.0
click at [24, 95] on span at bounding box center [23, 90] width 22 height 14
select select "service"
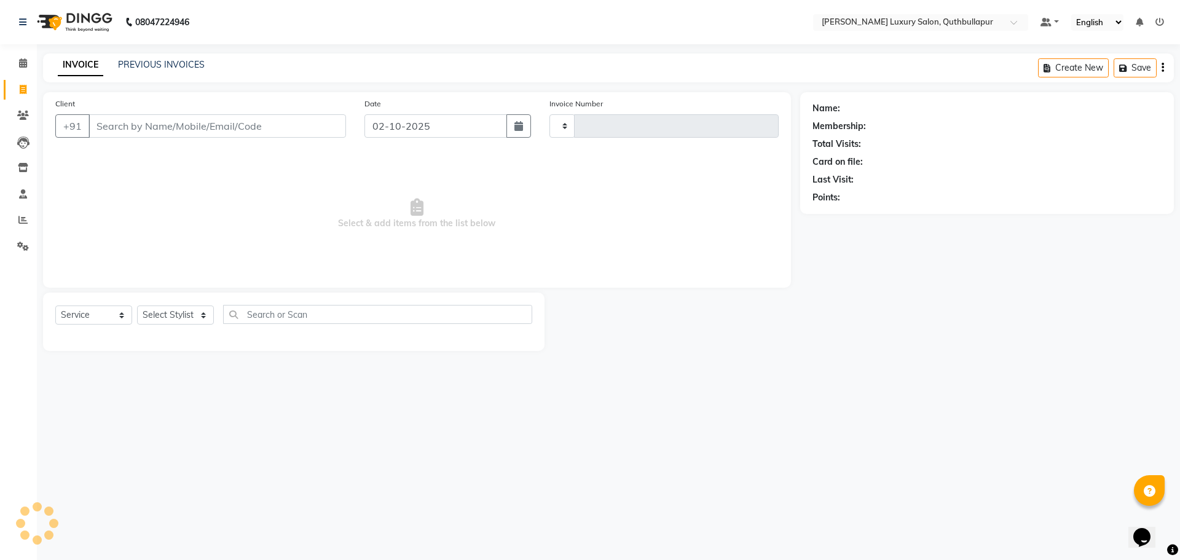
type input "3658"
select select "5816"
click at [151, 69] on link "PREVIOUS INVOICES" at bounding box center [161, 64] width 87 height 11
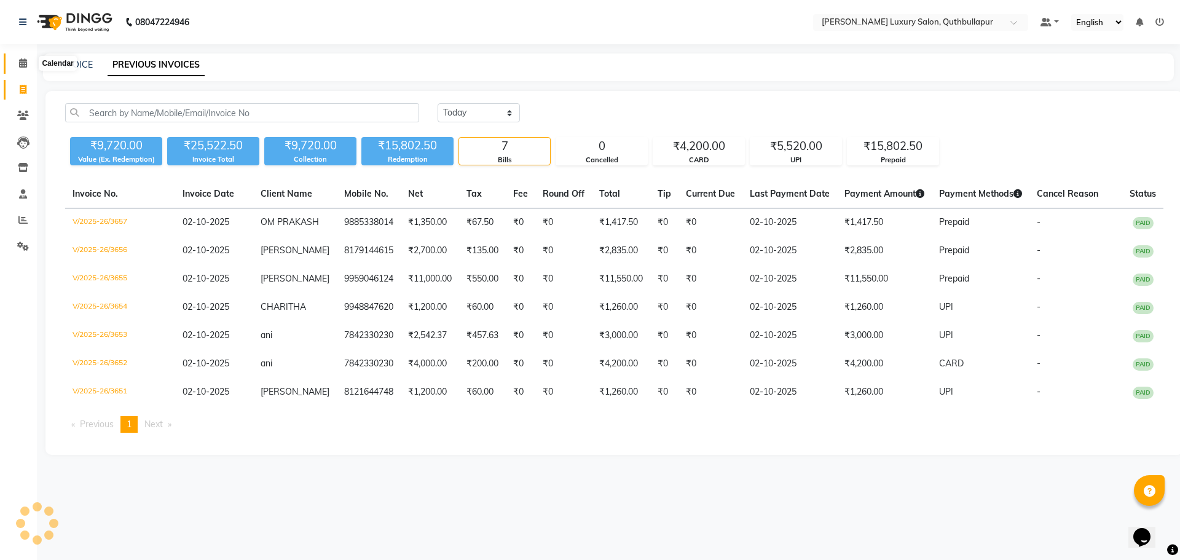
click at [25, 68] on span at bounding box center [23, 64] width 22 height 14
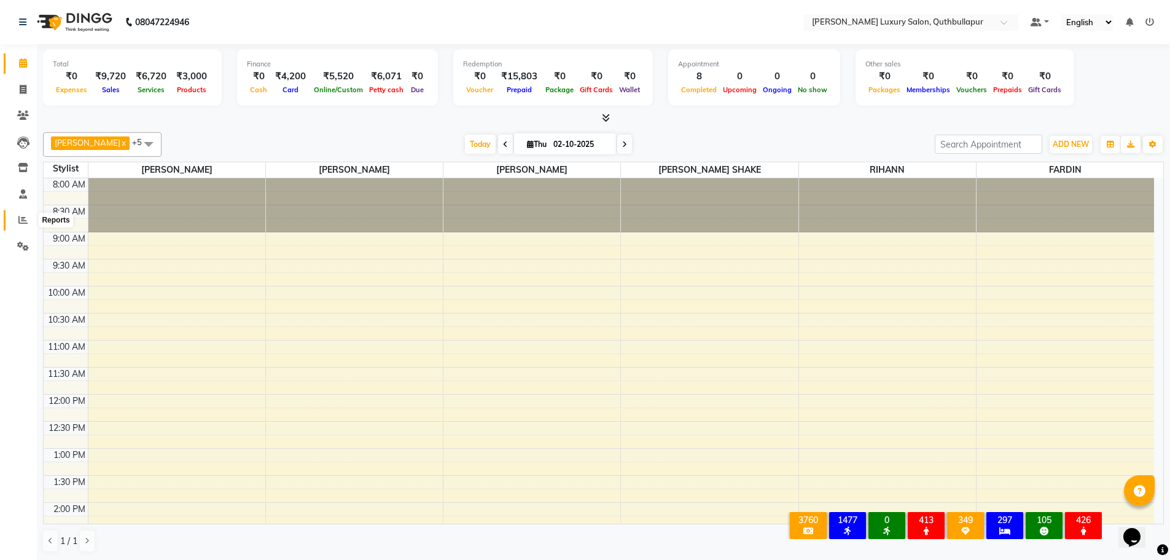
click at [22, 224] on icon at bounding box center [22, 219] width 9 height 9
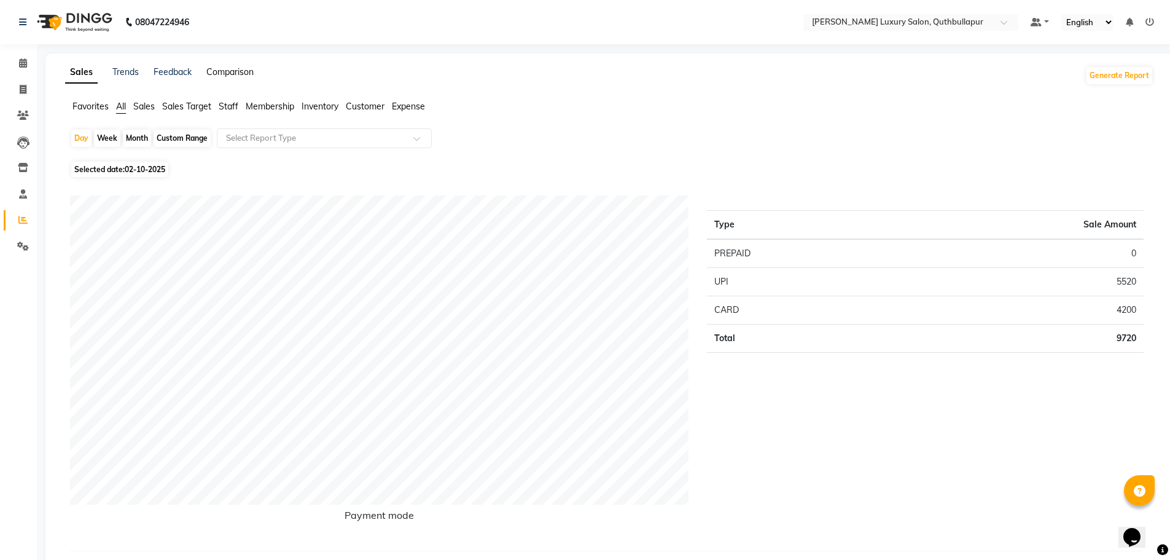
click at [241, 75] on link "Comparison" at bounding box center [229, 71] width 47 height 11
select select "single_date"
select select "single_date_dash"
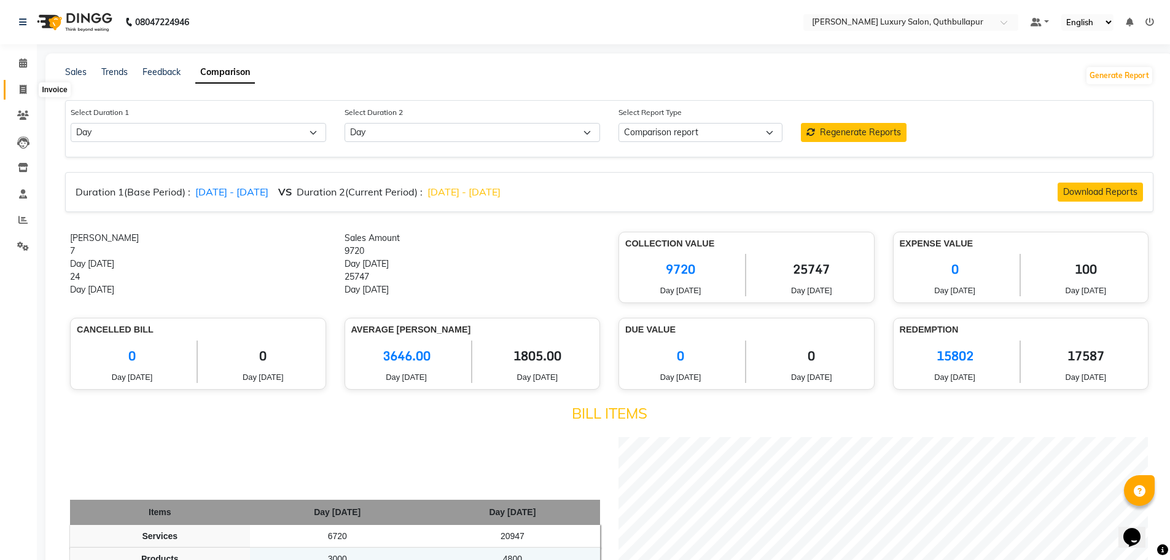
click at [26, 90] on icon at bounding box center [23, 89] width 7 height 9
select select "service"
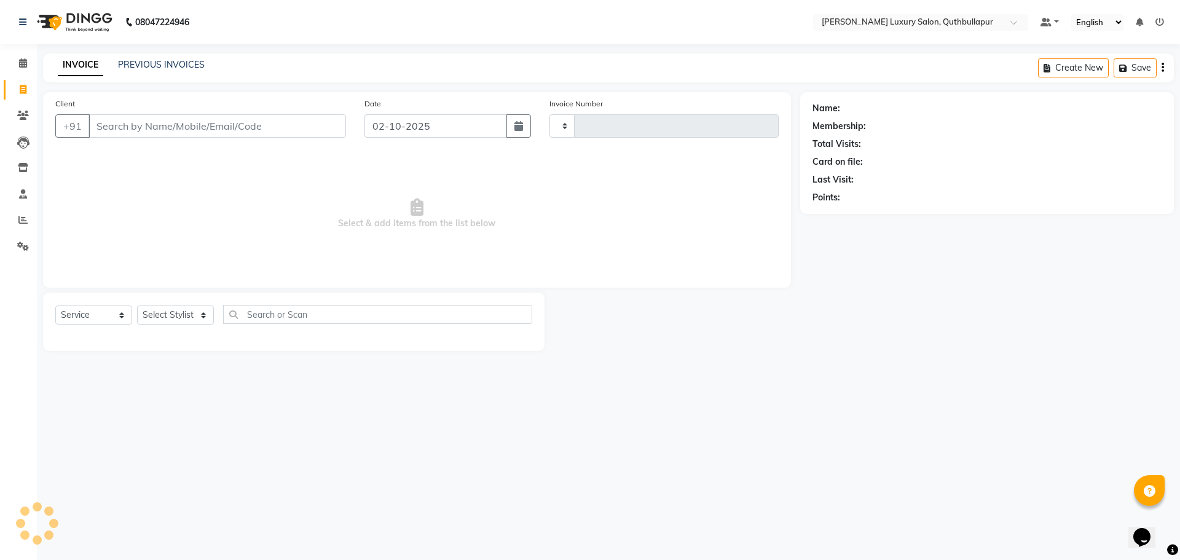
type input "3658"
select select "5816"
click at [173, 65] on link "PREVIOUS INVOICES" at bounding box center [161, 64] width 87 height 11
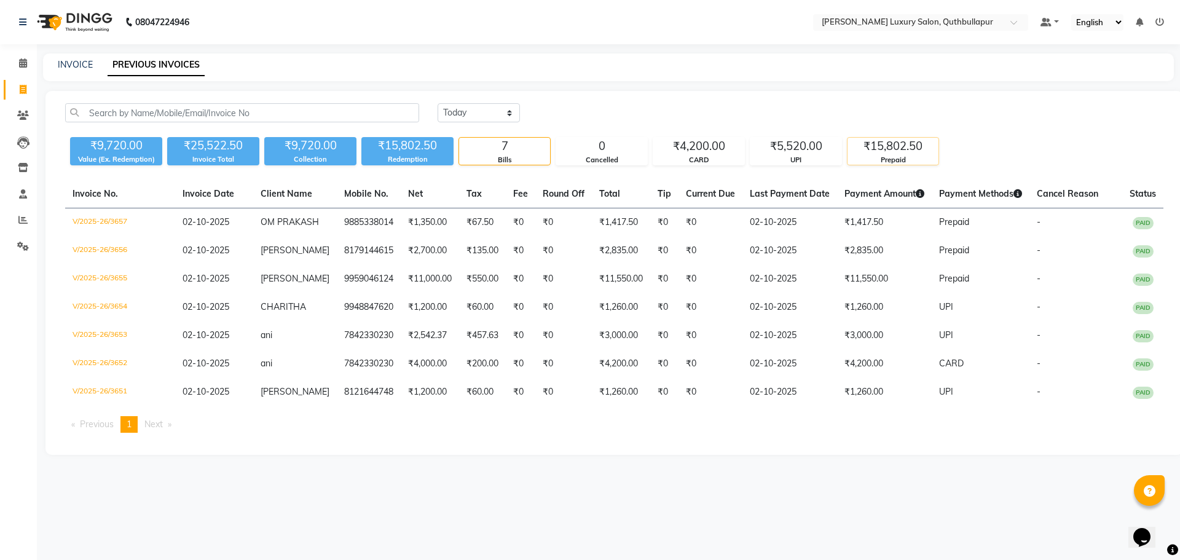
click at [877, 147] on div "₹15,802.50" at bounding box center [892, 146] width 91 height 17
